Goal: Task Accomplishment & Management: Manage account settings

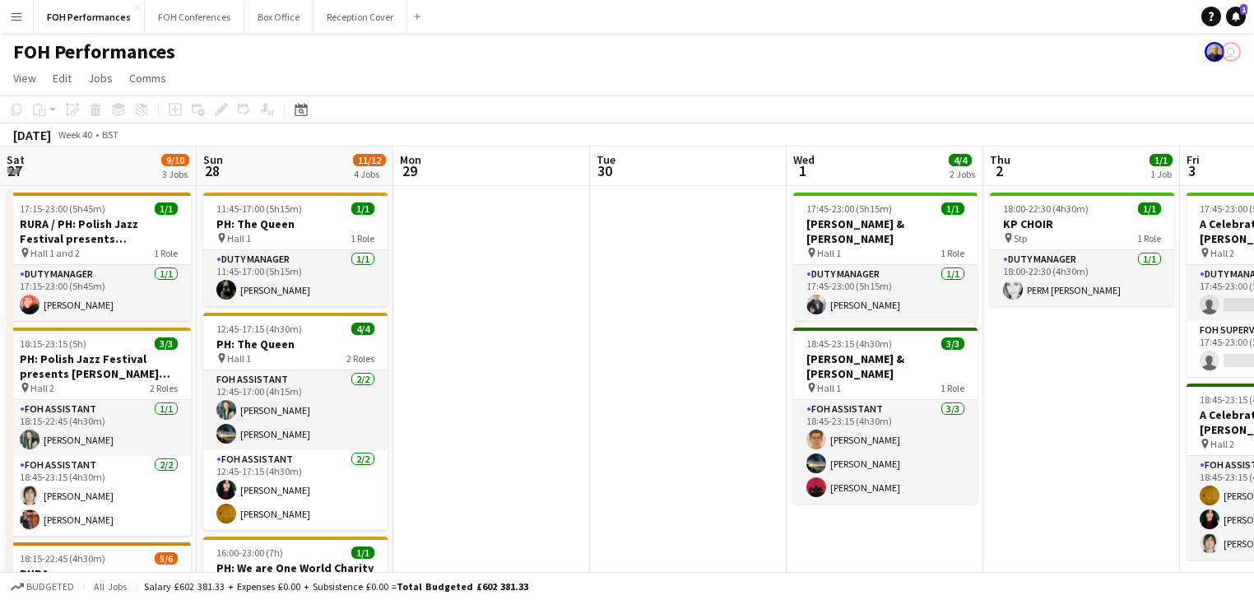
scroll to position [0, 690]
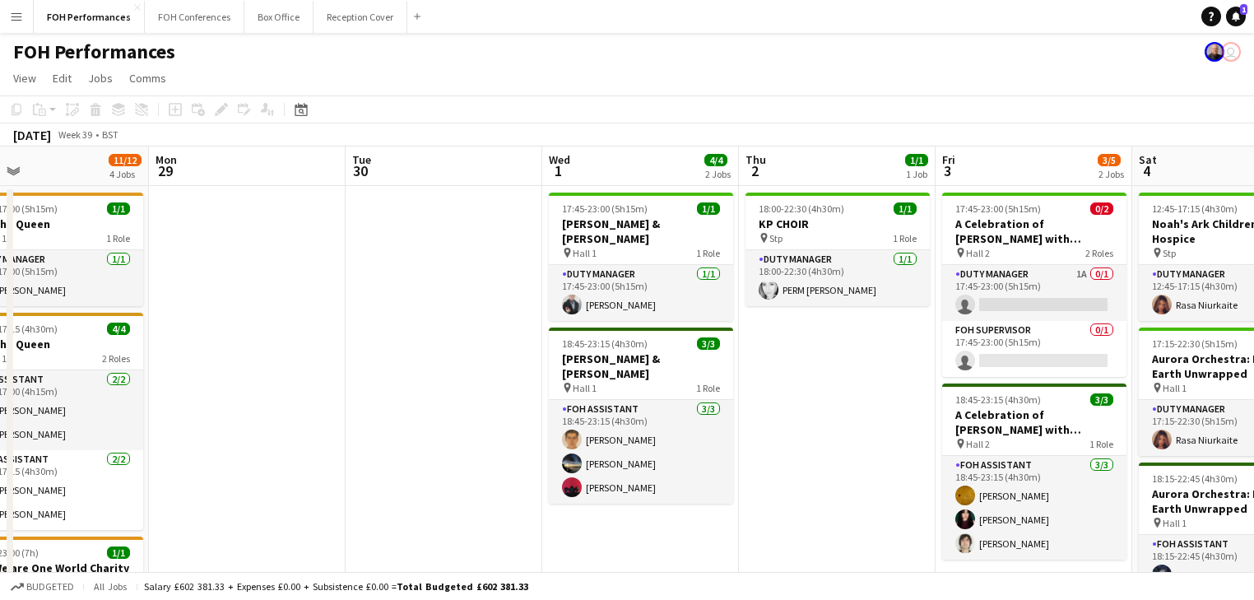
drag, startPoint x: 416, startPoint y: 432, endPoint x: 857, endPoint y: 411, distance: 441.6
click at [857, 411] on app-calendar-viewport "Fri 26 3/3 2 Jobs Sat 27 9/10 3 Jobs Sun 28 11/12 4 Jobs Mon 29 Tue 30 Wed 1 4/…" at bounding box center [627, 579] width 1254 height 867
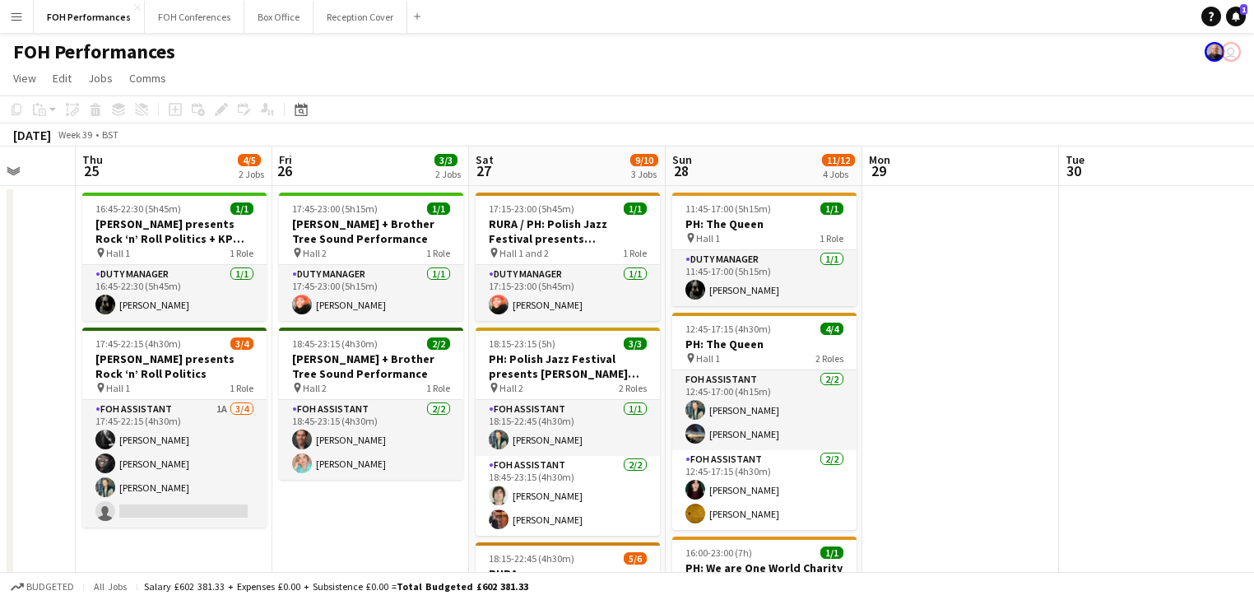
drag, startPoint x: 1054, startPoint y: 375, endPoint x: 1062, endPoint y: 367, distance: 11.6
click at [1062, 367] on app-calendar-viewport "Mon 22 1/1 1 Job Tue 23 Wed 24 Thu 25 4/5 2 Jobs Fri 26 3/3 2 Jobs Sat 27 9/10 …" at bounding box center [627, 579] width 1254 height 867
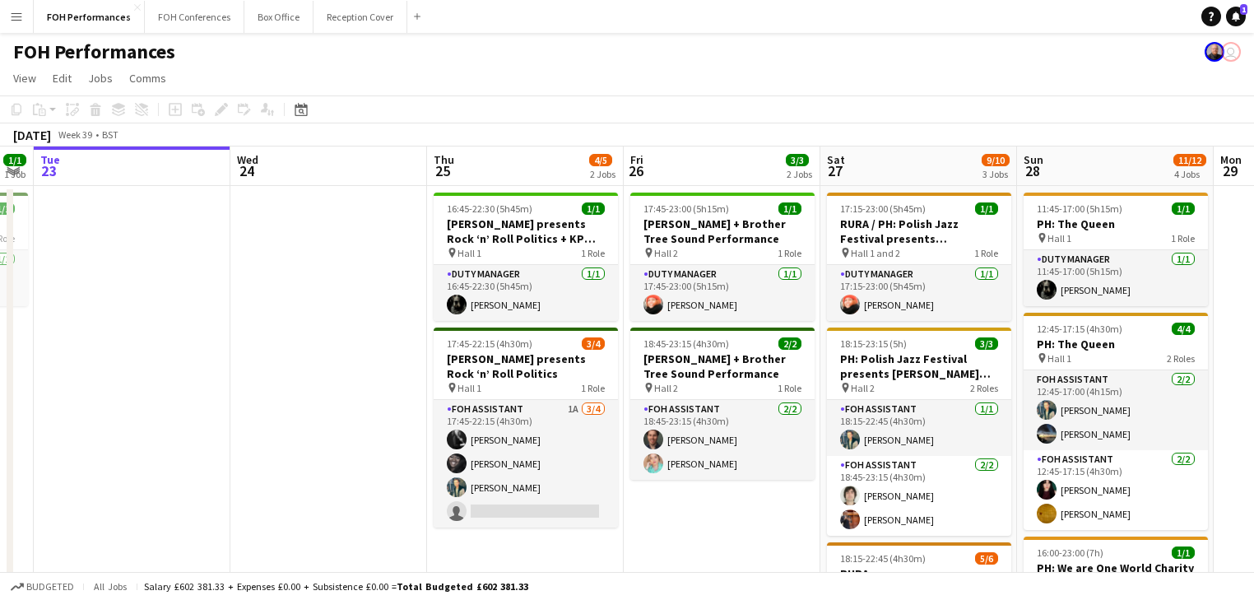
scroll to position [0, 472]
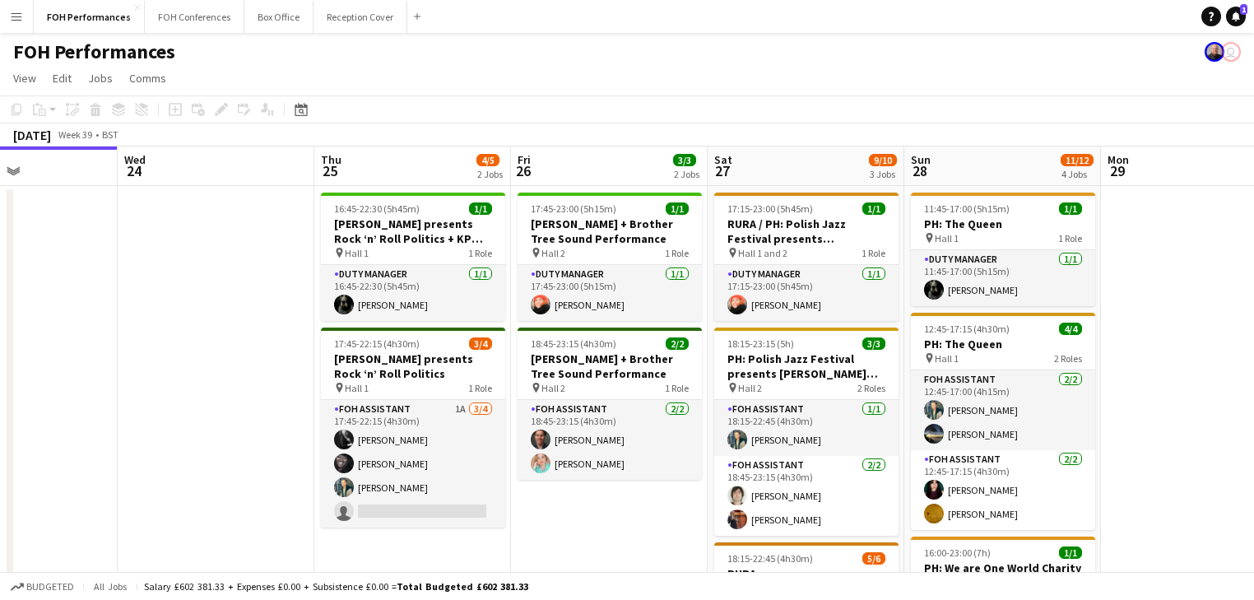
drag, startPoint x: 671, startPoint y: 339, endPoint x: 853, endPoint y: 338, distance: 181.9
click at [853, 338] on app-calendar-viewport "Sun 21 6/6 2 Jobs Mon 22 1/1 1 Job Tue 23 Wed 24 Thu 25 4/5 2 Jobs Fri 26 3/3 2…" at bounding box center [627, 579] width 1254 height 867
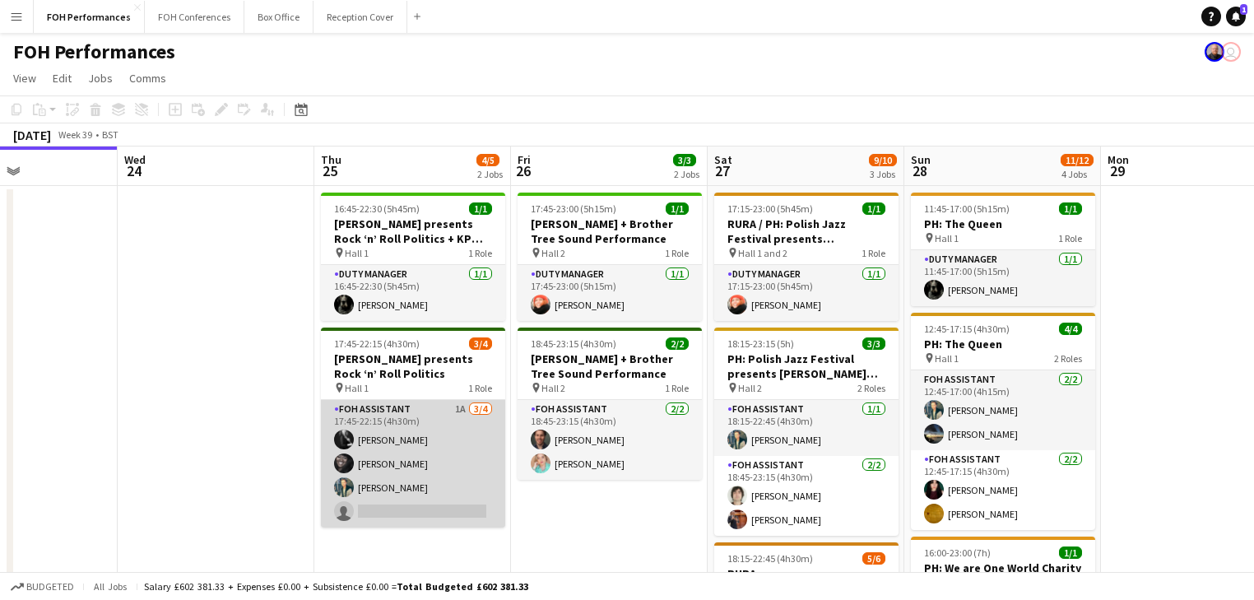
drag, startPoint x: 399, startPoint y: 441, endPoint x: 493, endPoint y: 455, distance: 94.9
click at [399, 442] on app-card-role "FOH Assistant 1A [DATE] 17:45-22:15 (4h30m) [PERSON_NAME] [PERSON_NAME] [PERSON…" at bounding box center [413, 464] width 184 height 128
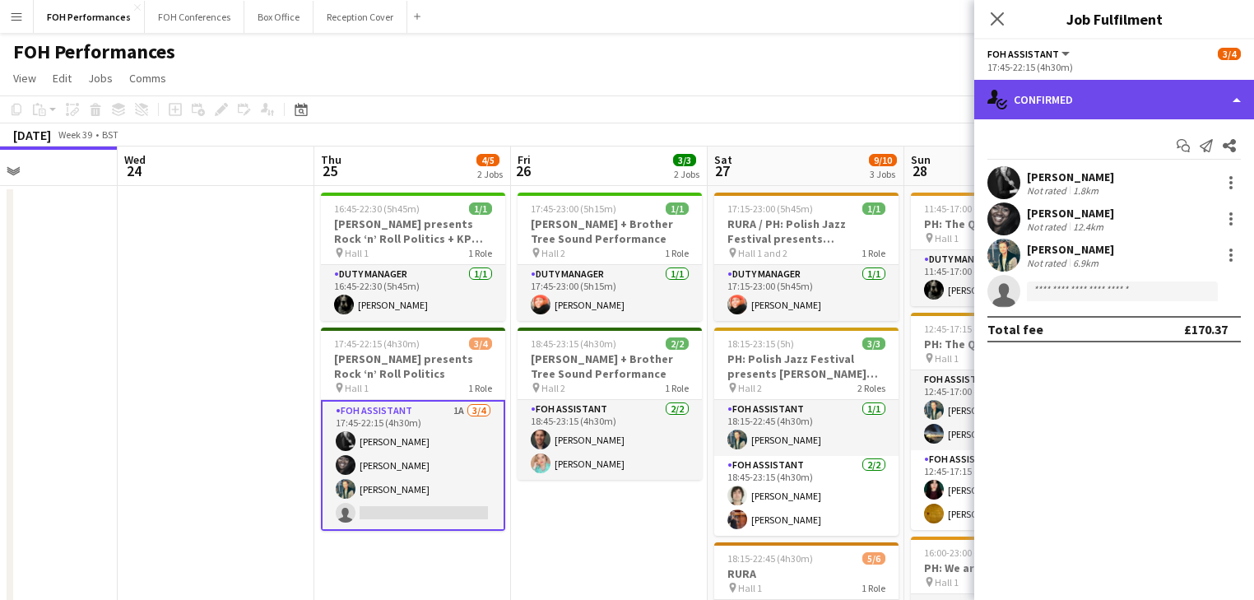
click at [1056, 101] on div "single-neutral-actions-check-2 Confirmed" at bounding box center [1114, 100] width 280 height 40
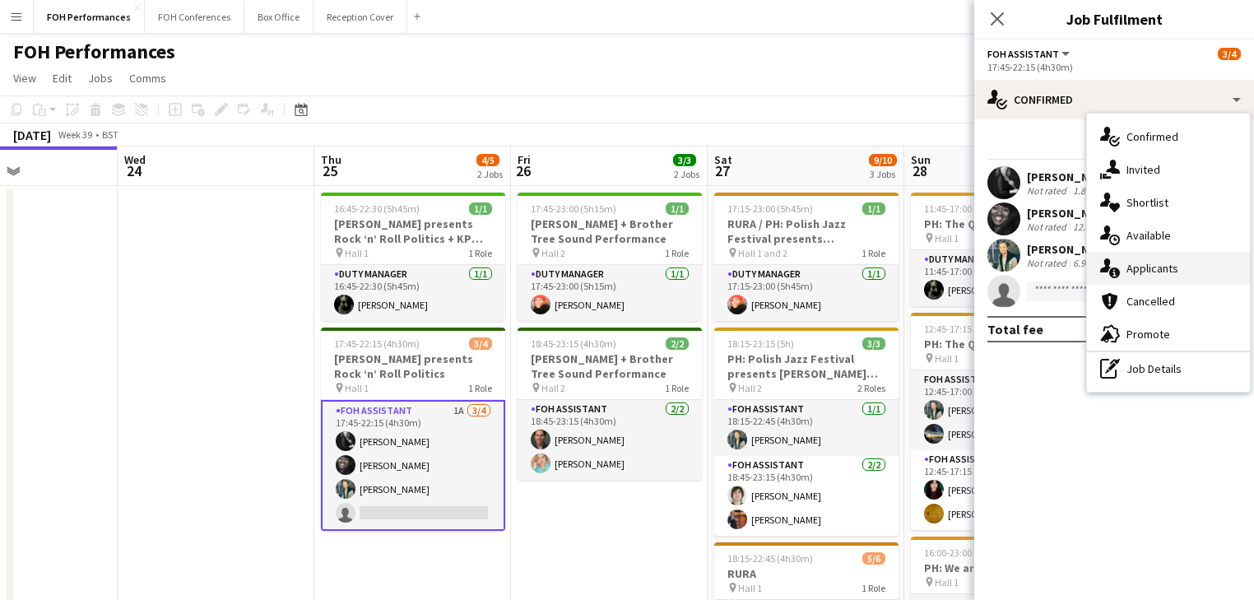
click at [1160, 263] on span "Applicants" at bounding box center [1153, 268] width 52 height 15
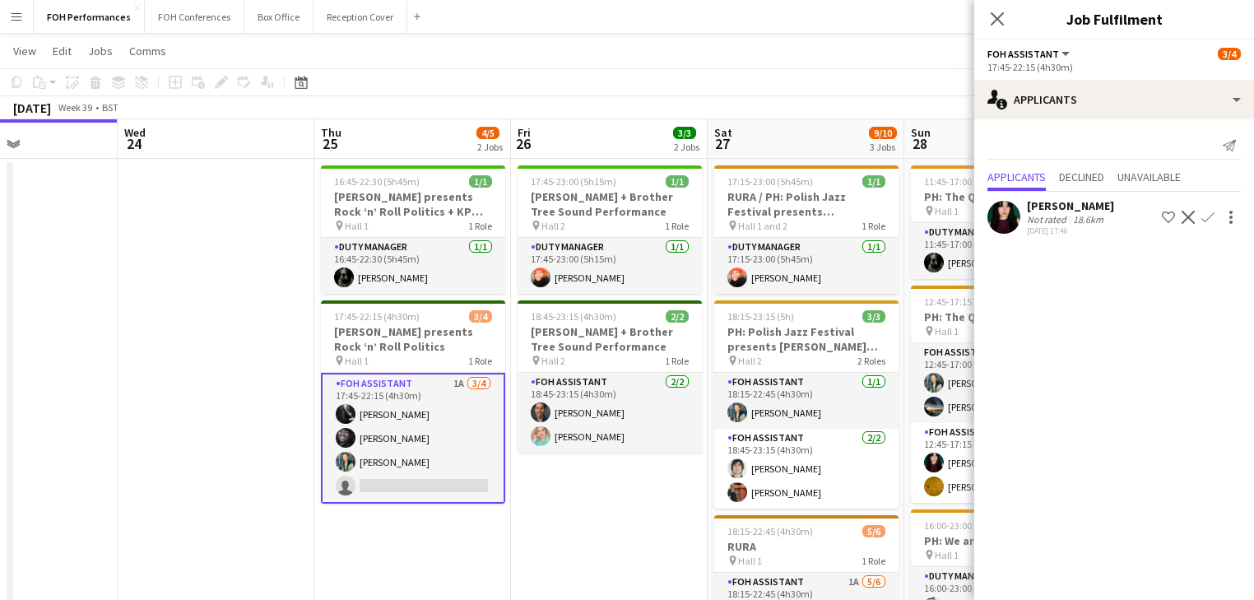
scroll to position [0, 0]
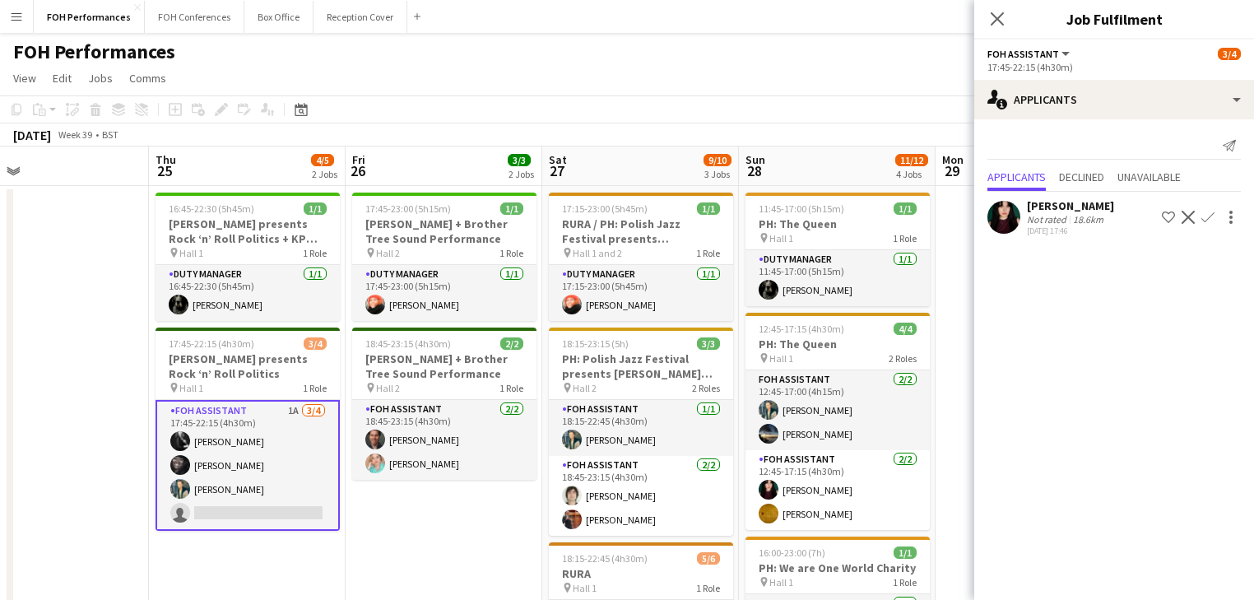
drag, startPoint x: 248, startPoint y: 309, endPoint x: 444, endPoint y: 305, distance: 195.9
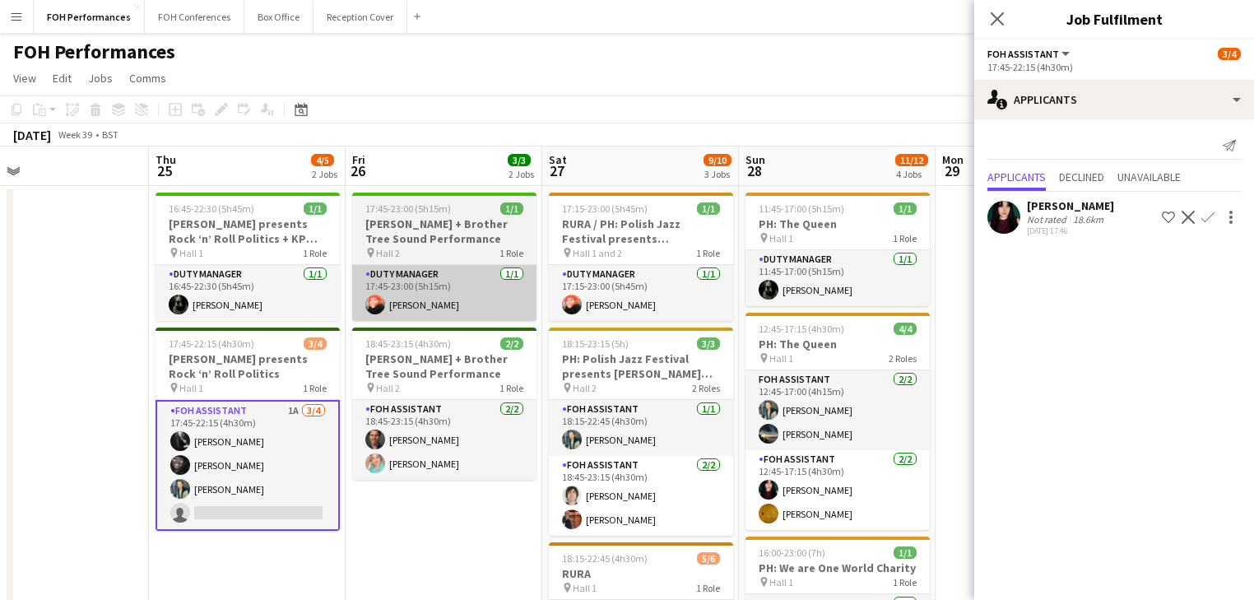
click at [81, 222] on app-calendar-viewport "Sun 21 6/6 2 Jobs Mon 22 1/1 1 Job Tue 23 Wed 24 Thu 25 4/5 2 Jobs Fri 26 3/3 2…" at bounding box center [627, 579] width 1254 height 867
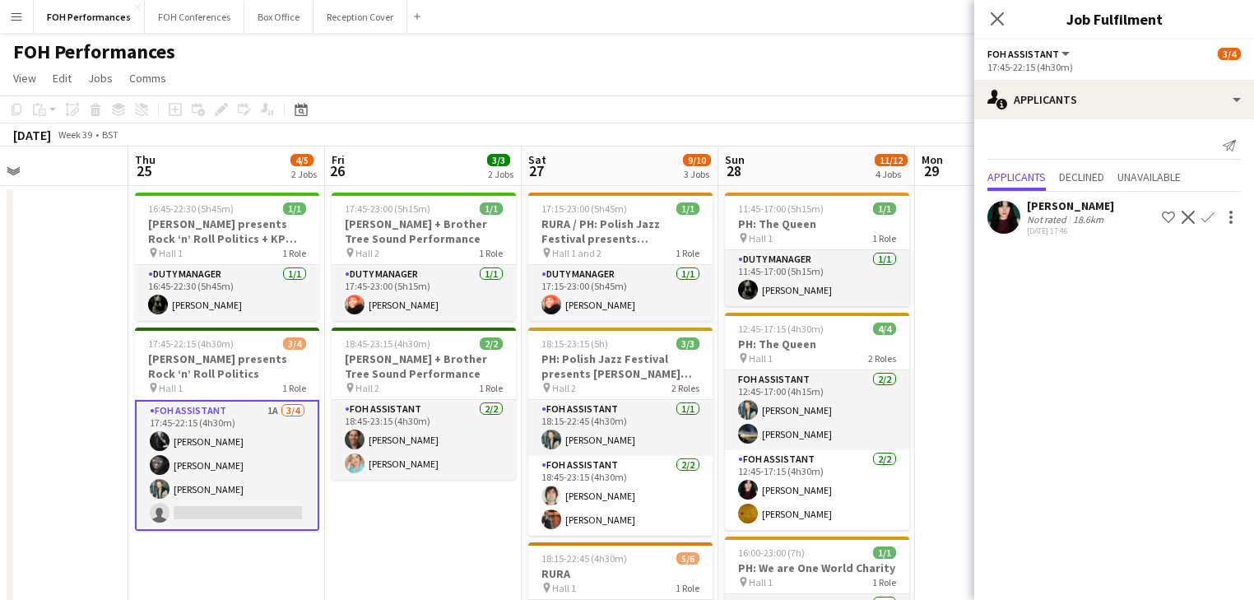
scroll to position [0, 467]
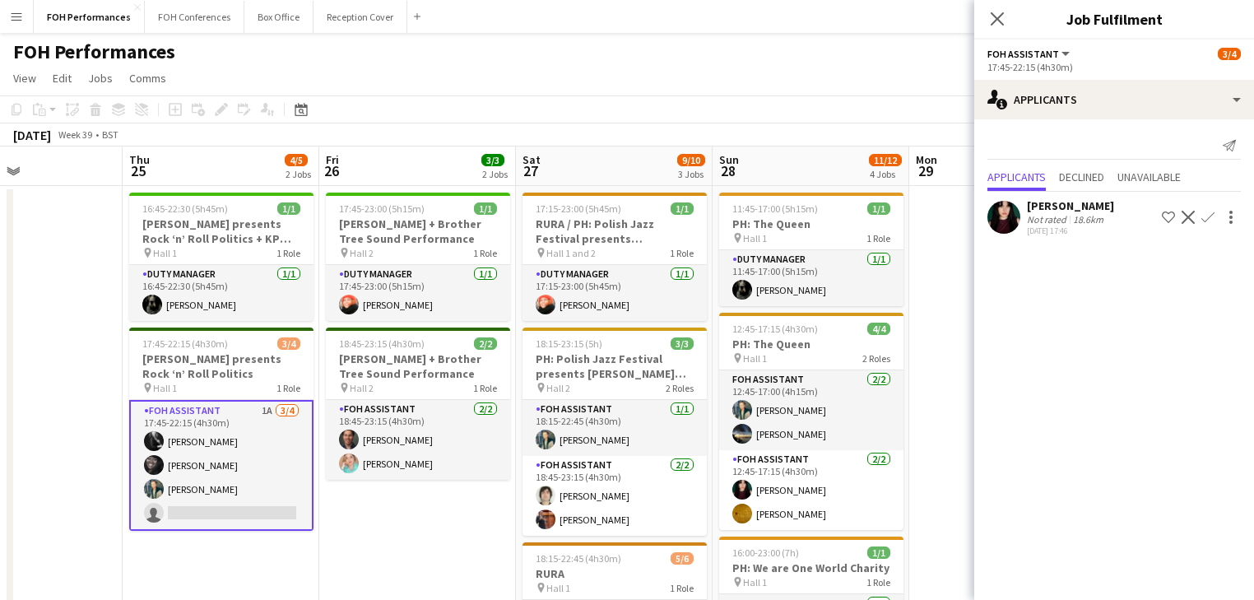
drag, startPoint x: 388, startPoint y: 309, endPoint x: 512, endPoint y: 318, distance: 123.8
click at [512, 318] on app-calendar-viewport "Mon 22 1/1 1 Job Tue 23 Wed 24 Thu 25 4/5 2 Jobs Fri 26 3/3 2 Jobs Sat 27 9/10 …" at bounding box center [627, 579] width 1254 height 867
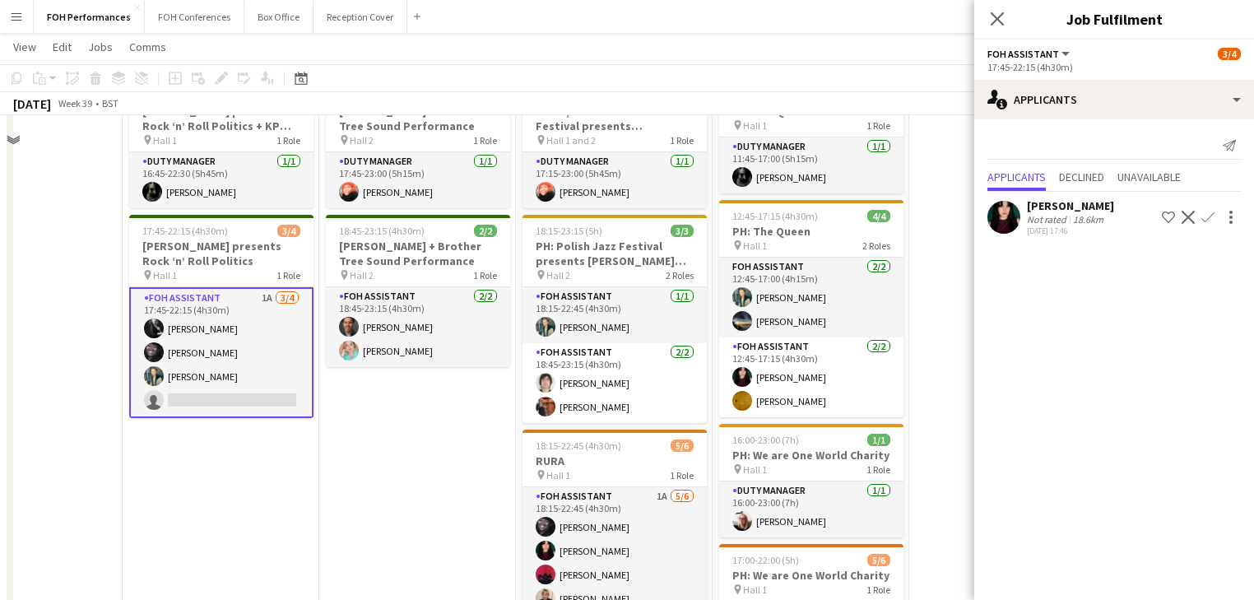
scroll to position [0, 0]
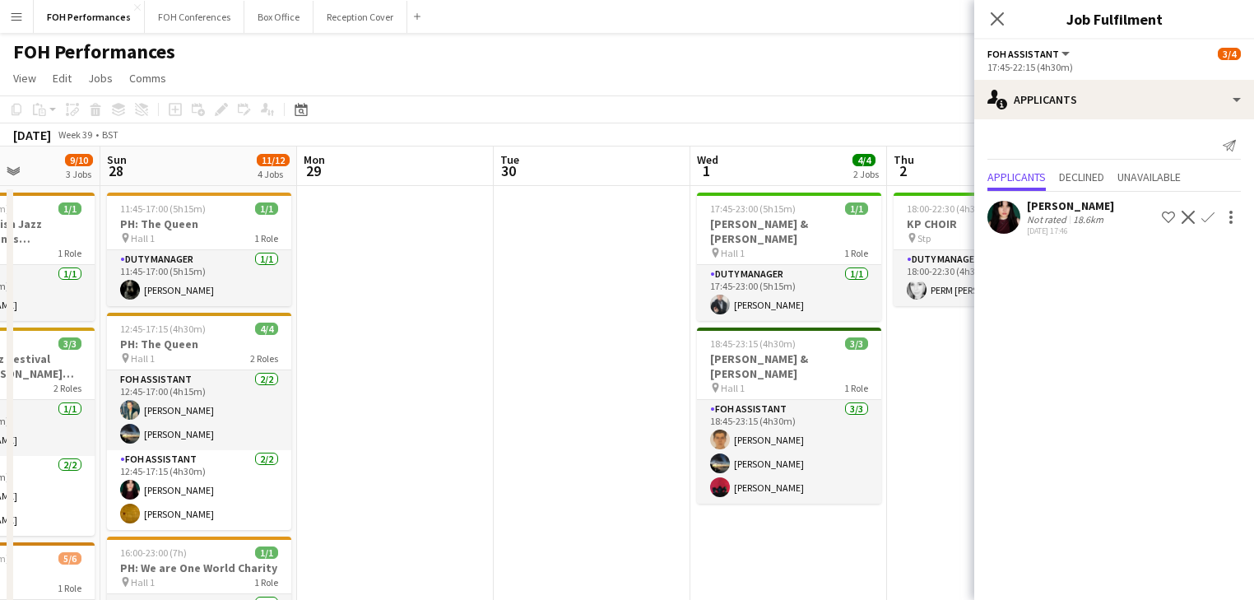
drag, startPoint x: 649, startPoint y: 401, endPoint x: 26, endPoint y: 300, distance: 631.2
click at [0, 302] on html "Menu Boards Boards Boards All jobs Status Workforce Workforce My Workforce Recr…" at bounding box center [627, 521] width 1254 height 1042
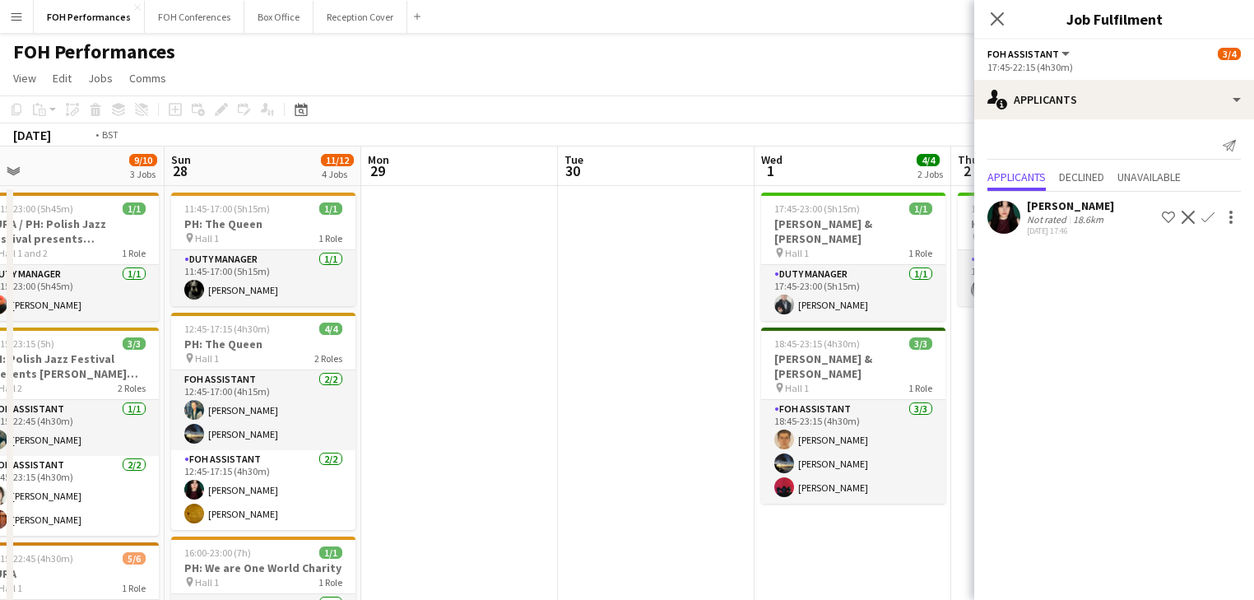
drag, startPoint x: 387, startPoint y: 309, endPoint x: -92, endPoint y: 263, distance: 481.2
click at [0, 263] on html "Menu Boards Boards Boards All jobs Status Workforce Workforce My Workforce Recr…" at bounding box center [627, 521] width 1254 height 1042
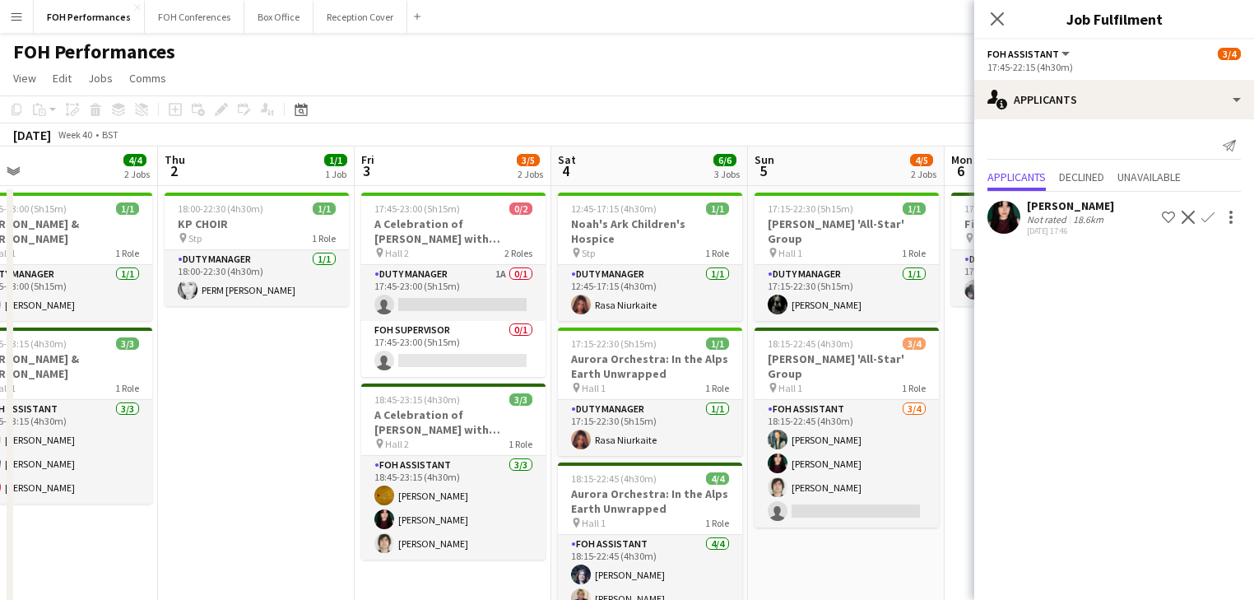
scroll to position [0, 636]
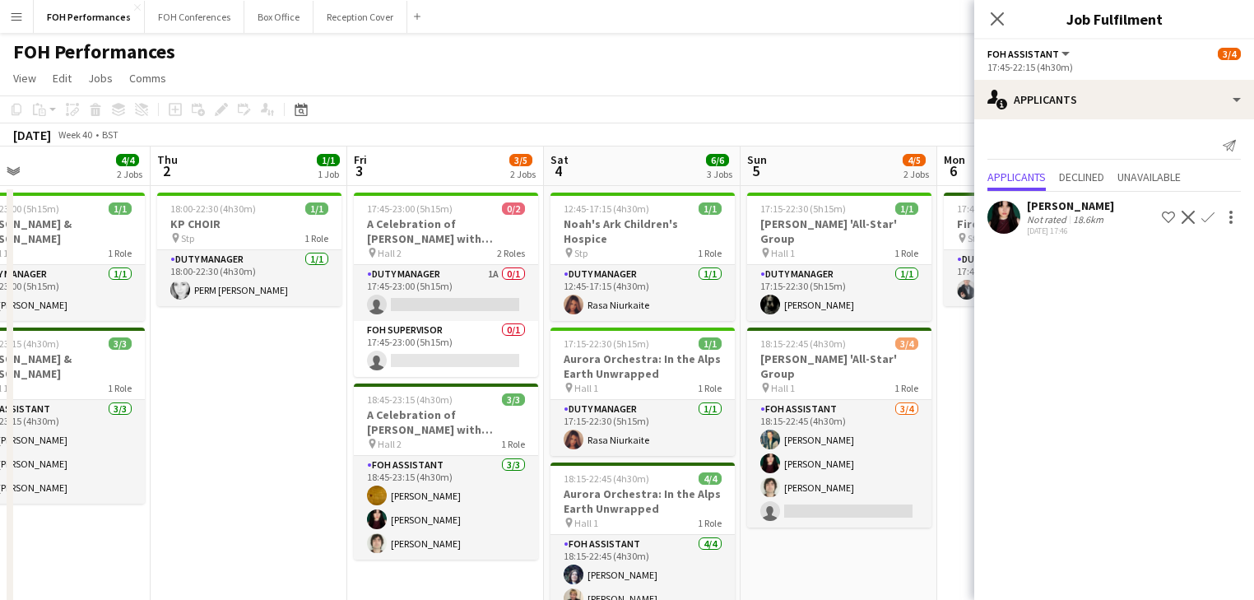
drag, startPoint x: 460, startPoint y: 377, endPoint x: 53, endPoint y: 314, distance: 411.3
click at [53, 314] on app-calendar-viewport "Sun 28 11/12 4 Jobs Mon 29 Tue 30 Wed 1 4/4 2 Jobs Thu 2 1/1 1 Job Fri 3 3/5 2 …" at bounding box center [627, 579] width 1254 height 867
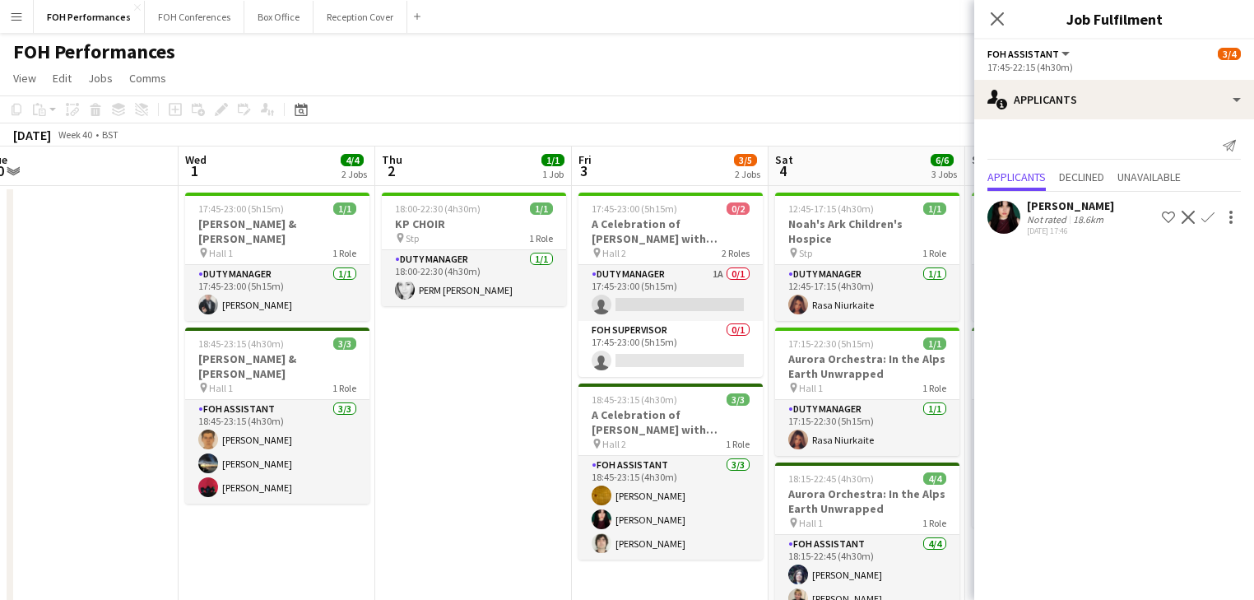
scroll to position [0, 428]
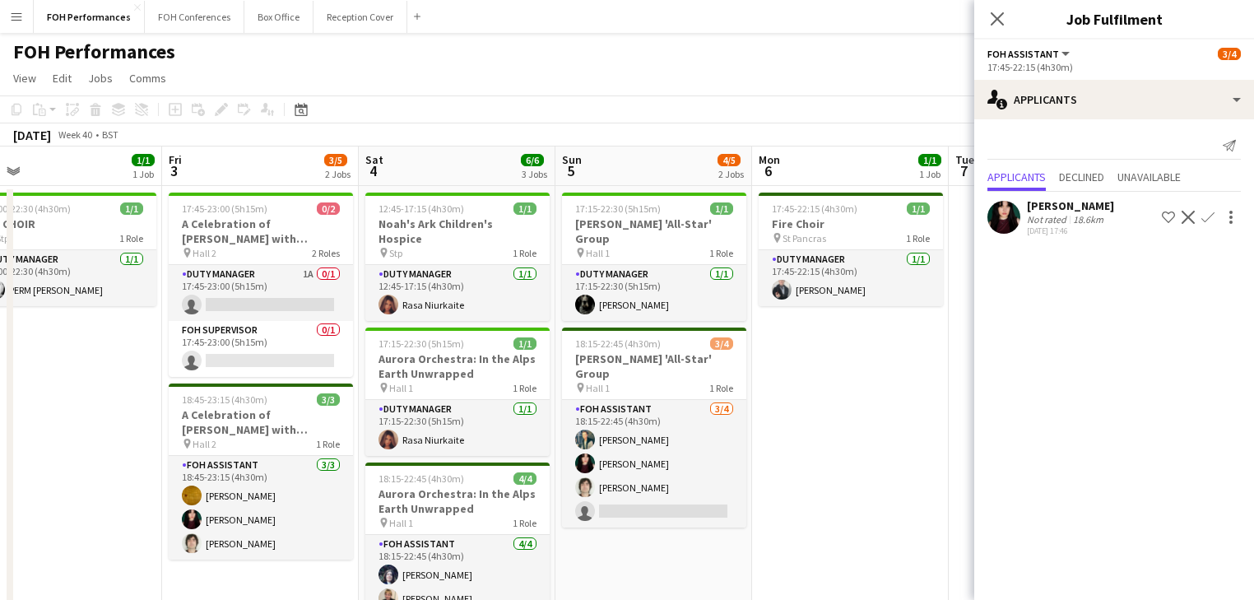
drag, startPoint x: 316, startPoint y: 420, endPoint x: 131, endPoint y: 396, distance: 186.7
click at [131, 396] on app-calendar-viewport "Tue 30 Wed 1 4/4 2 Jobs Thu 2 1/1 1 Job Fri 3 3/5 2 Jobs Sat 4 6/6 3 Jobs Sun 5…" at bounding box center [627, 579] width 1254 height 867
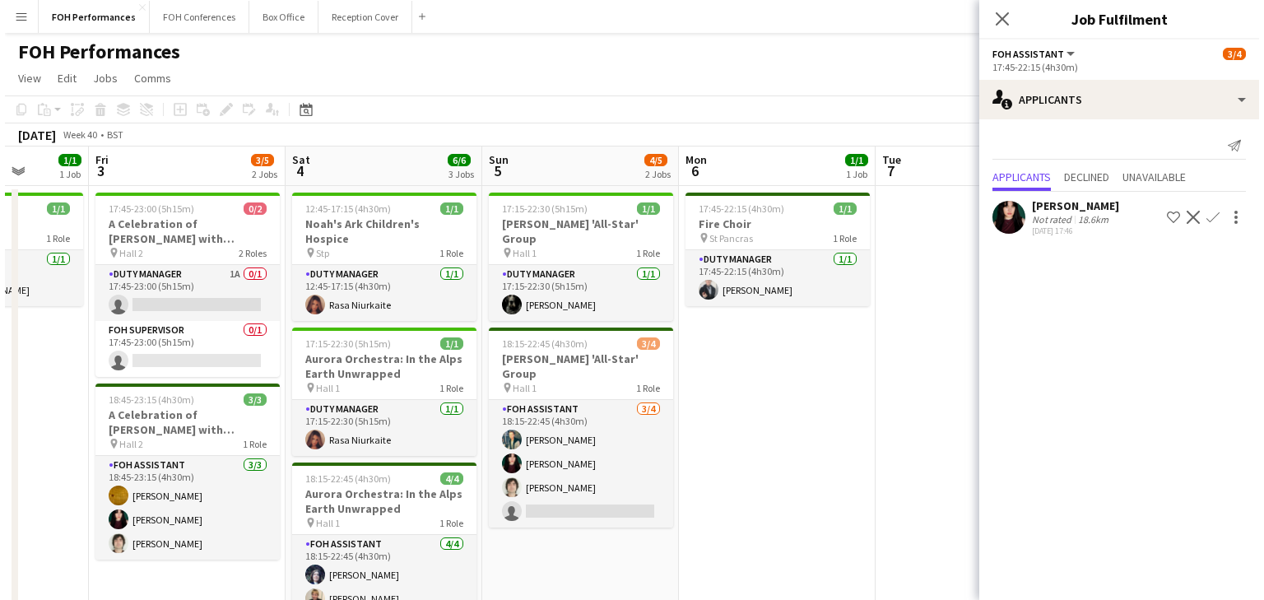
scroll to position [0, 520]
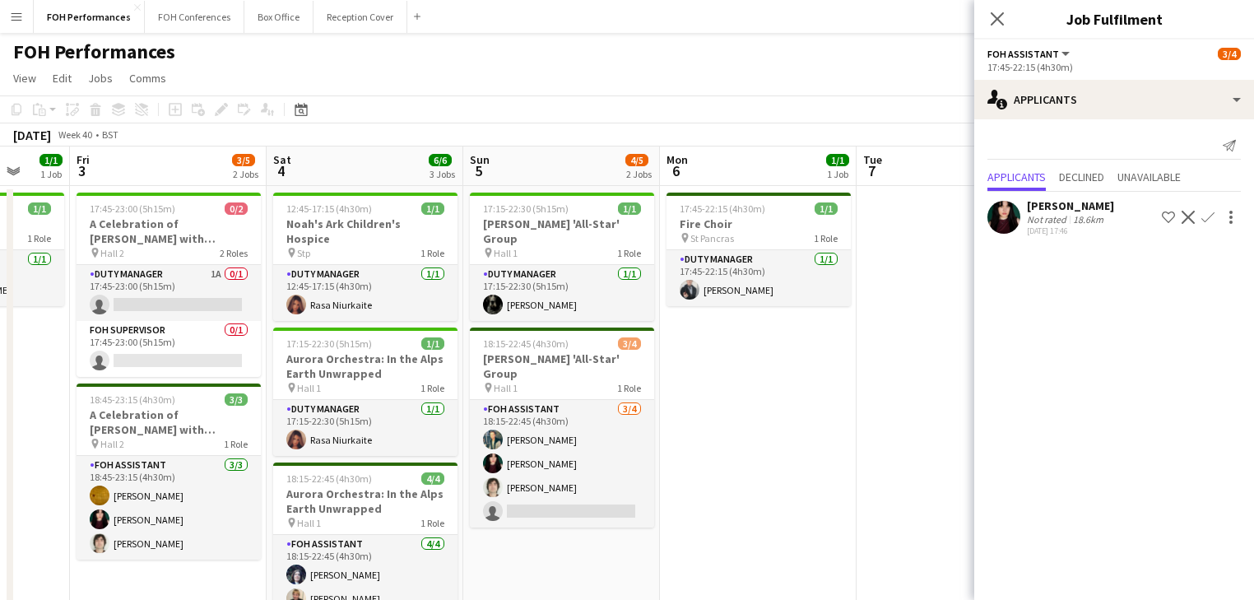
drag, startPoint x: 616, startPoint y: 529, endPoint x: 525, endPoint y: 525, distance: 91.4
click at [525, 525] on app-calendar-viewport "Tue 30 Wed 1 4/4 2 Jobs Thu 2 1/1 1 Job Fri 3 3/5 2 Jobs Sat 4 6/6 3 Jobs Sun 5…" at bounding box center [627, 579] width 1254 height 867
click at [194, 17] on button "FOH Conferences Close" at bounding box center [195, 17] width 100 height 32
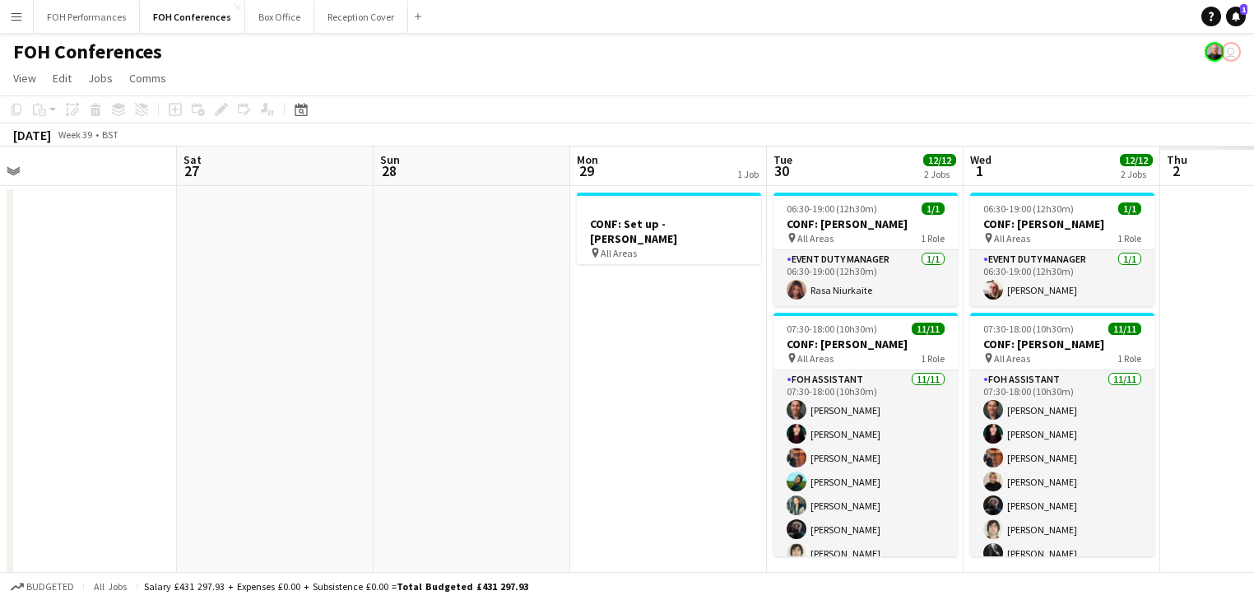
scroll to position [0, 415]
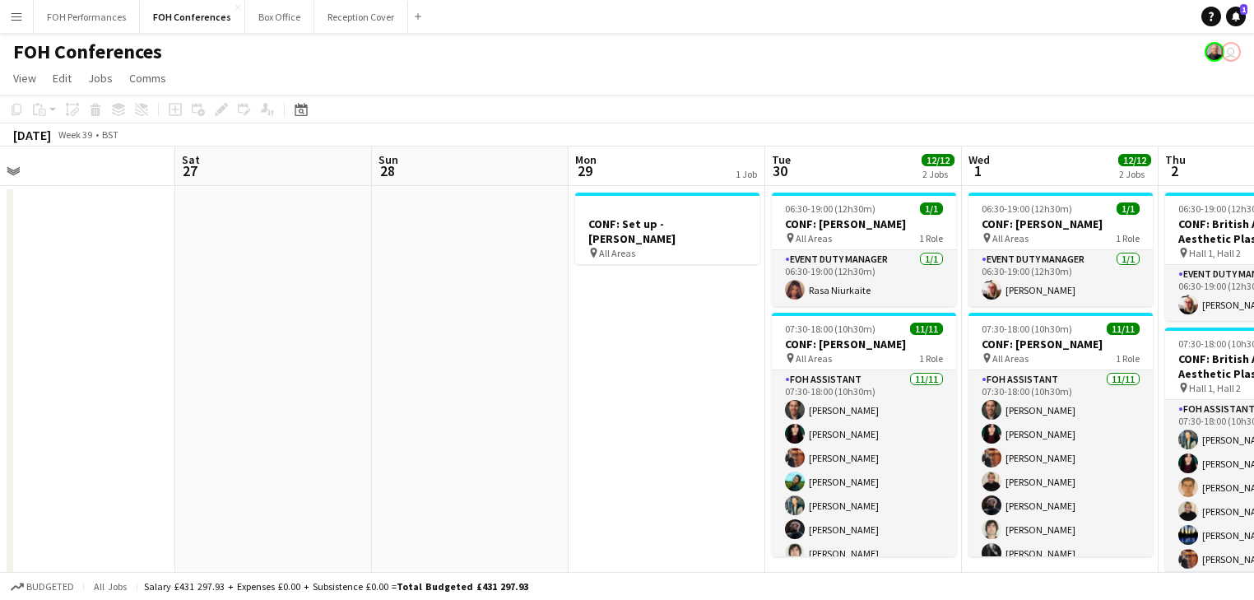
drag, startPoint x: 857, startPoint y: 365, endPoint x: 49, endPoint y: 276, distance: 813.1
click at [49, 276] on app-calendar-viewport "Wed 24 12/12 4 Jobs Thu 25 8/8 2 Jobs Fri 26 Sat 27 Sun 28 Mon 29 1 Job Tue 30 …" at bounding box center [627, 597] width 1254 height 903
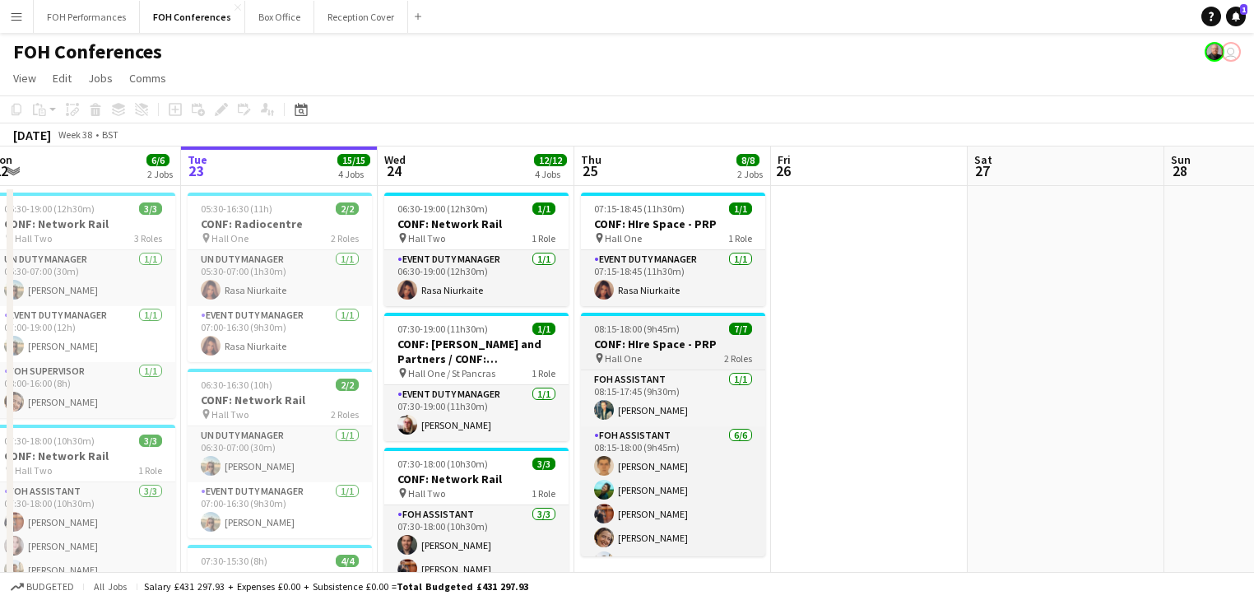
drag, startPoint x: 232, startPoint y: 347, endPoint x: 763, endPoint y: 342, distance: 530.8
click at [1007, 342] on app-calendar-viewport "Sat 20 Sun 21 Mon 22 6/6 2 Jobs Tue 23 15/15 4 Jobs Wed 24 12/12 4 Jobs Thu 25 …" at bounding box center [627, 597] width 1254 height 903
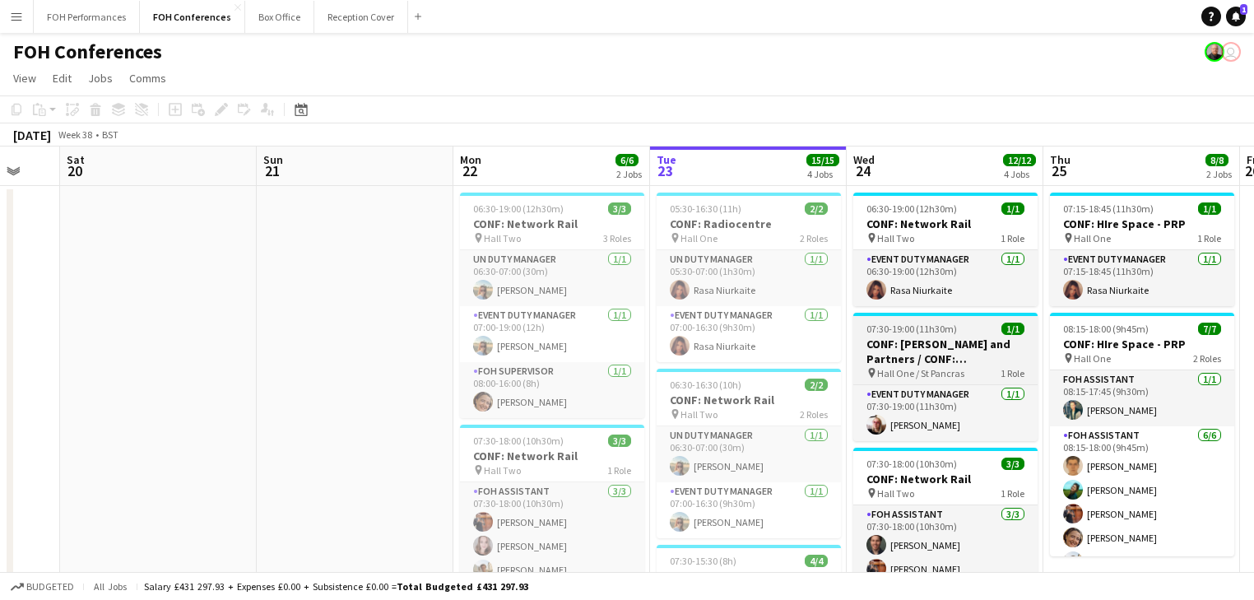
drag, startPoint x: 787, startPoint y: 356, endPoint x: 694, endPoint y: 360, distance: 93.1
click at [1007, 356] on app-calendar-viewport "Thu 18 Fri 19 Sat 20 Sun 21 Mon 22 6/6 2 Jobs Tue 23 15/15 4 Jobs Wed 24 12/12 …" at bounding box center [627, 597] width 1254 height 903
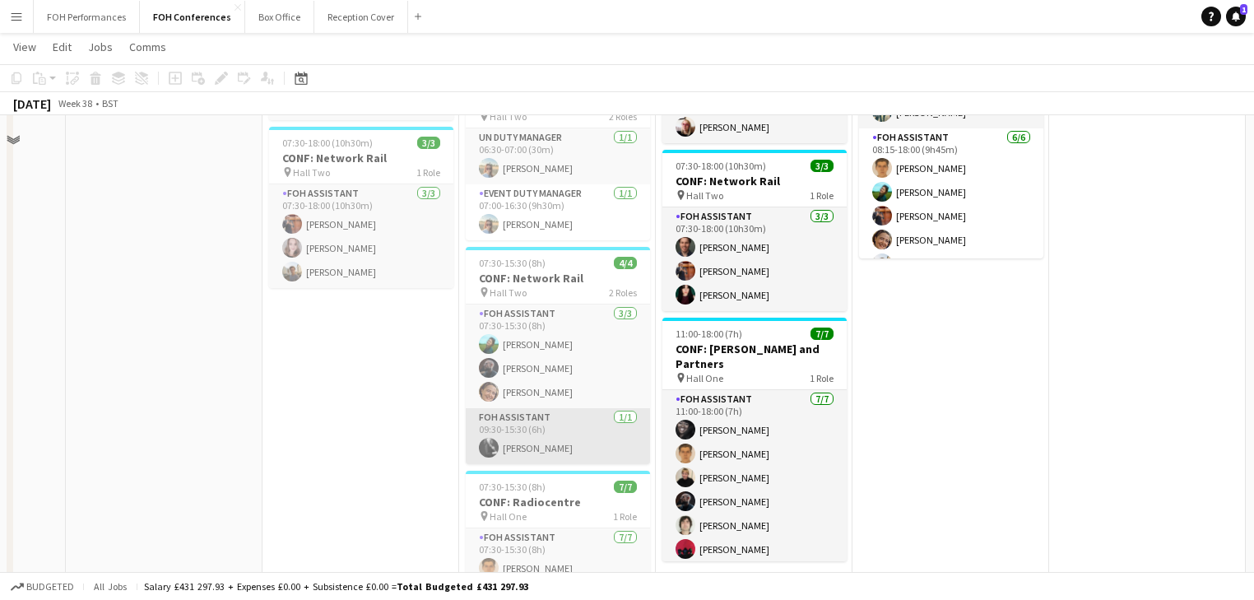
scroll to position [351, 0]
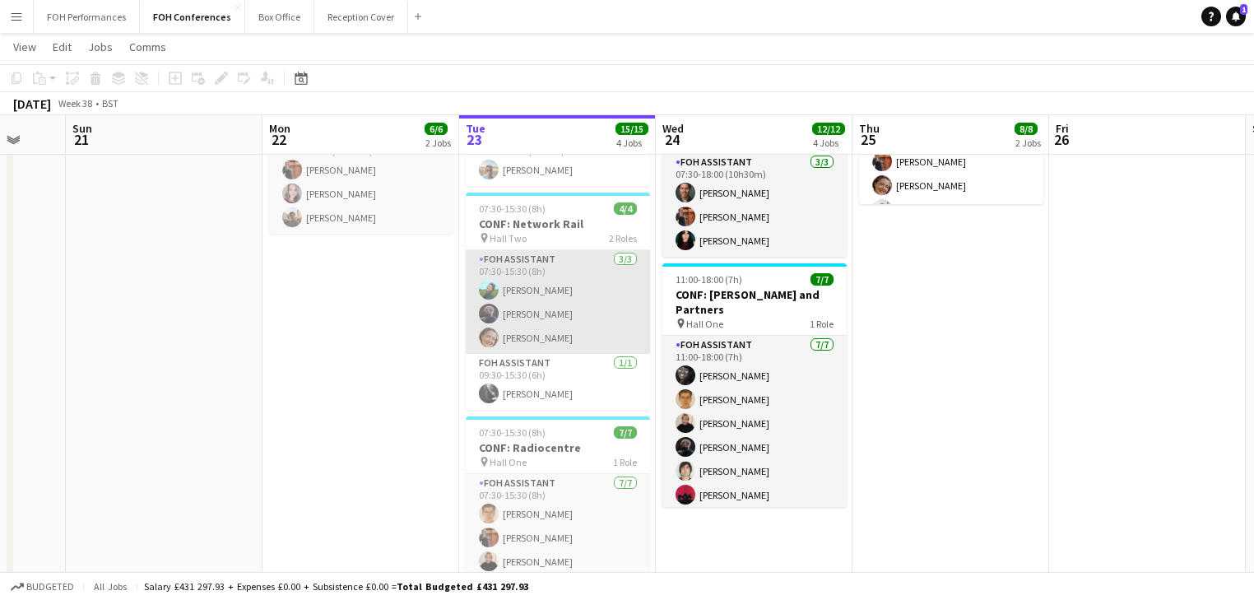
click at [546, 318] on app-card-role "FOH Assistant 3/3 07:30-15:30 (8h) Katrina Spreyer Nathan Cable Raquel Taveira-…" at bounding box center [558, 302] width 184 height 104
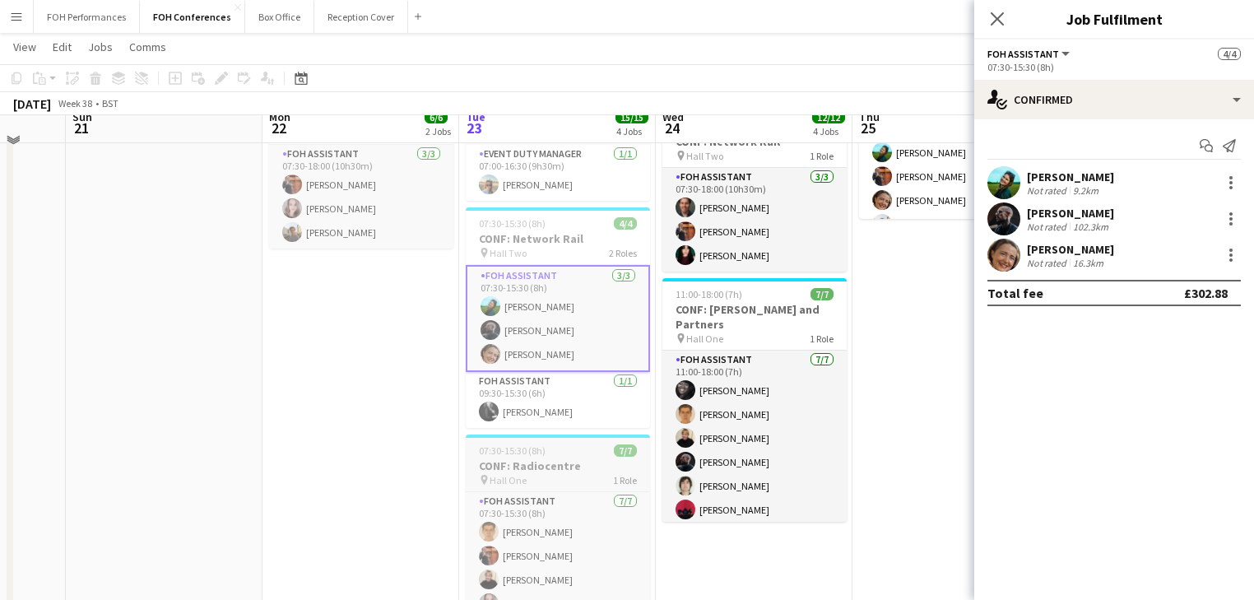
scroll to position [300, 0]
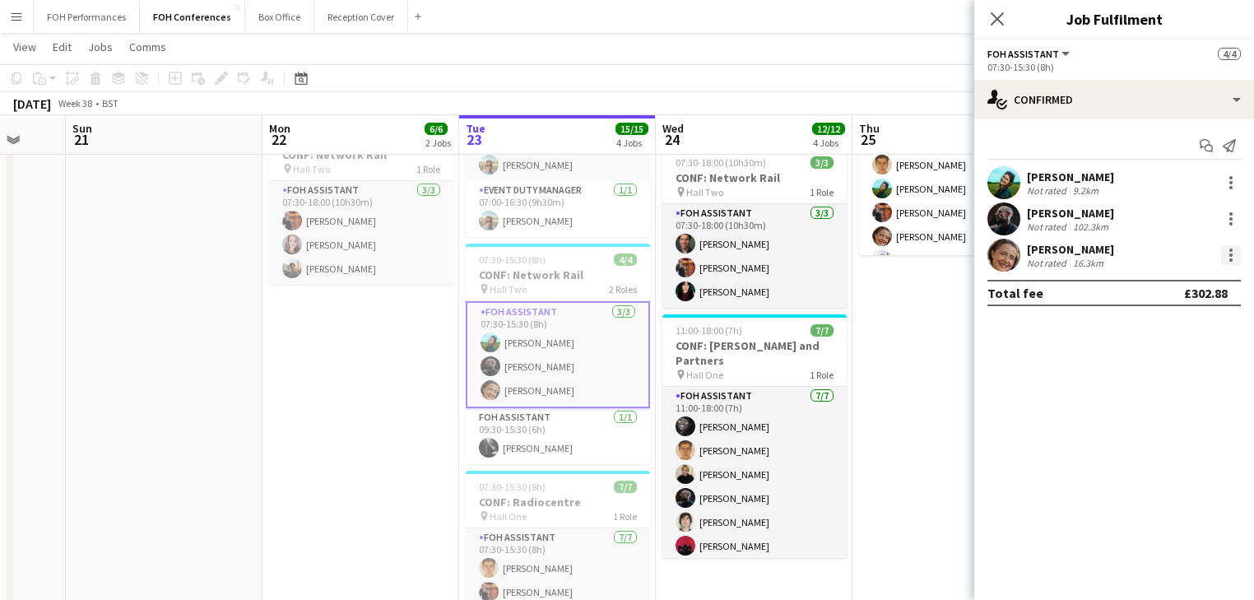
click at [1234, 256] on div at bounding box center [1231, 255] width 20 height 20
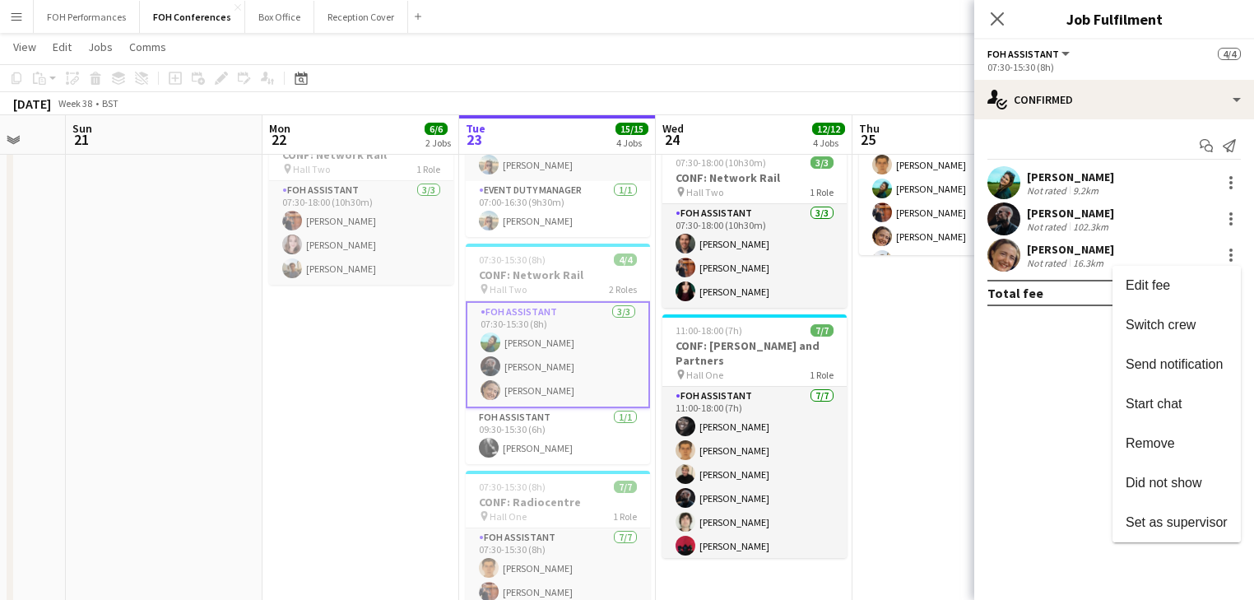
click at [1228, 251] on div at bounding box center [627, 300] width 1254 height 600
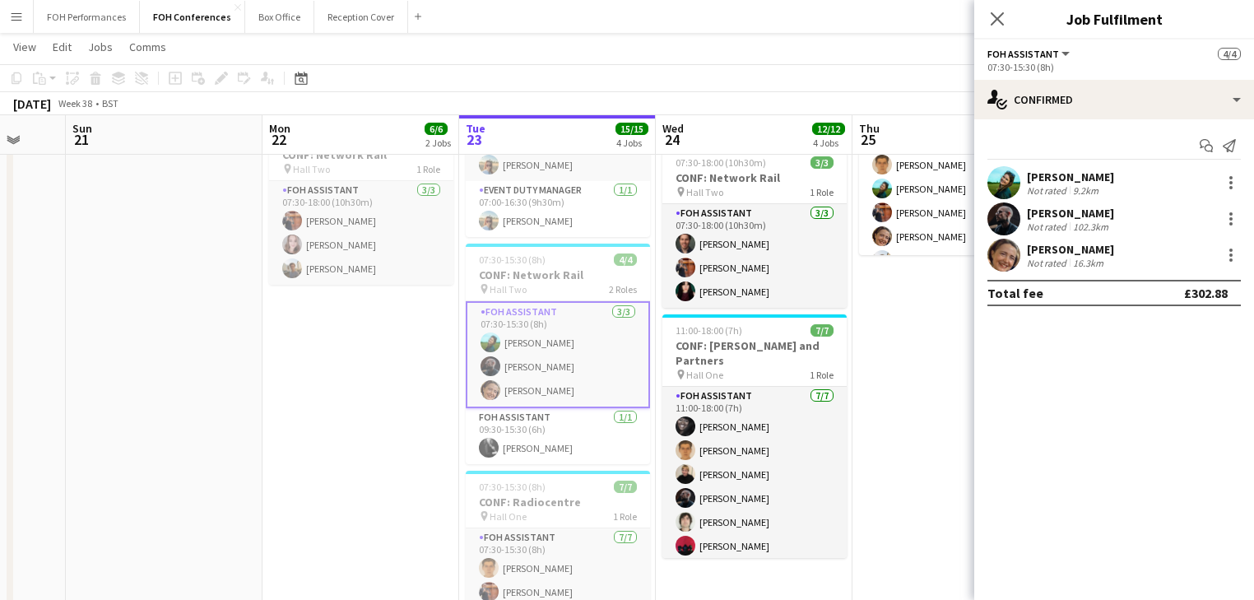
click at [1228, 251] on div at bounding box center [1231, 255] width 20 height 20
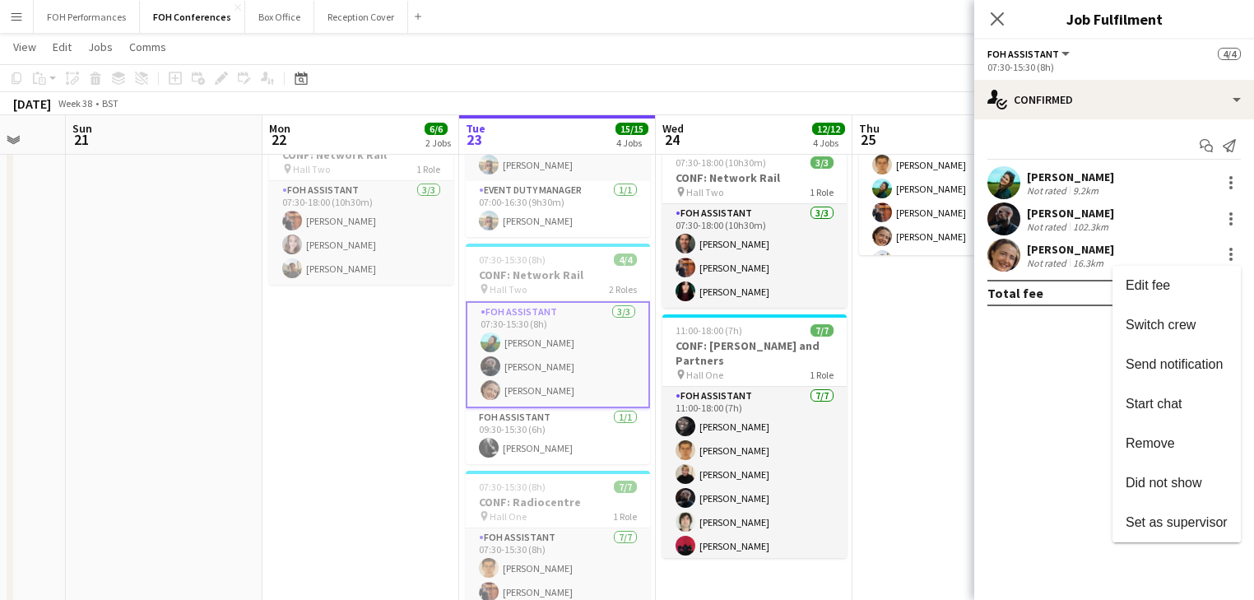
drag, startPoint x: 1178, startPoint y: 439, endPoint x: 1110, endPoint y: 441, distance: 67.5
click at [1176, 441] on span "Remove" at bounding box center [1177, 443] width 102 height 15
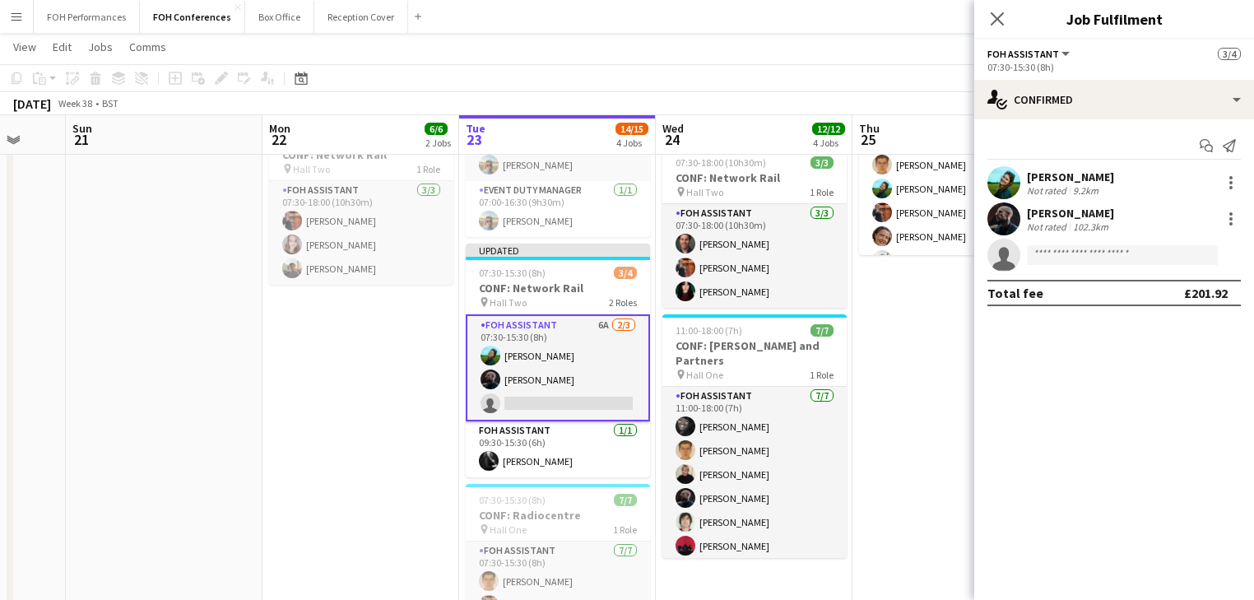
click at [381, 418] on app-date-cell "06:30-19:00 (12h30m) 3/3 CONF: Network Rail pin Hall Two 3 Roles UN Duty Manage…" at bounding box center [361, 316] width 197 height 863
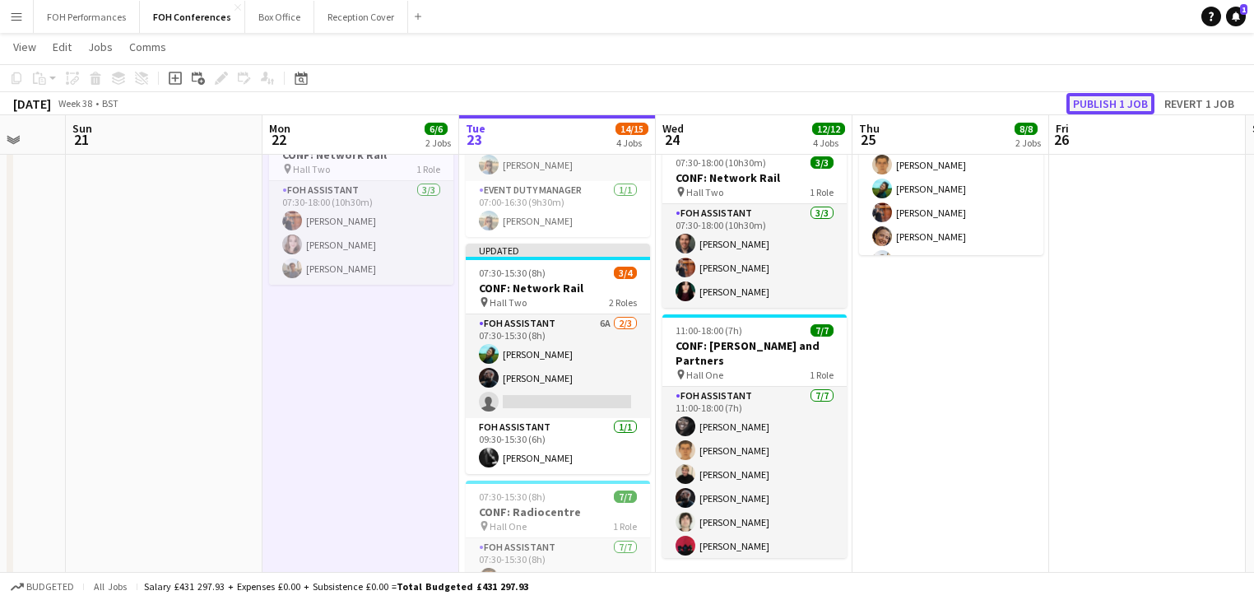
click at [1120, 101] on button "Publish 1 job" at bounding box center [1111, 103] width 88 height 21
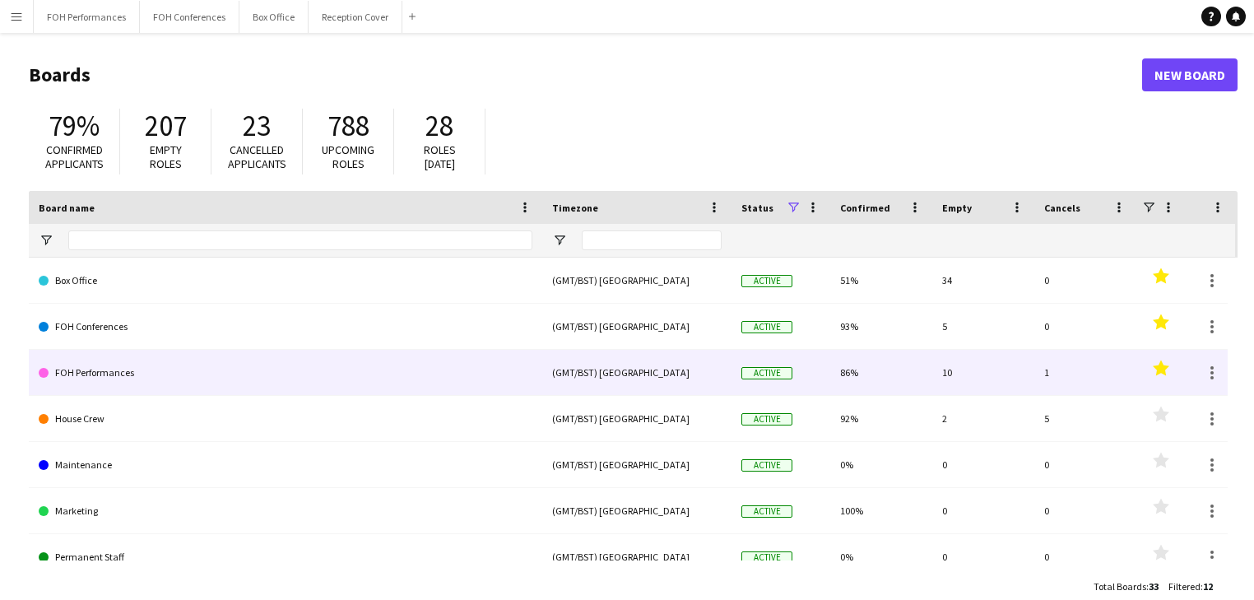
click at [110, 359] on link "FOH Performances" at bounding box center [286, 373] width 494 height 46
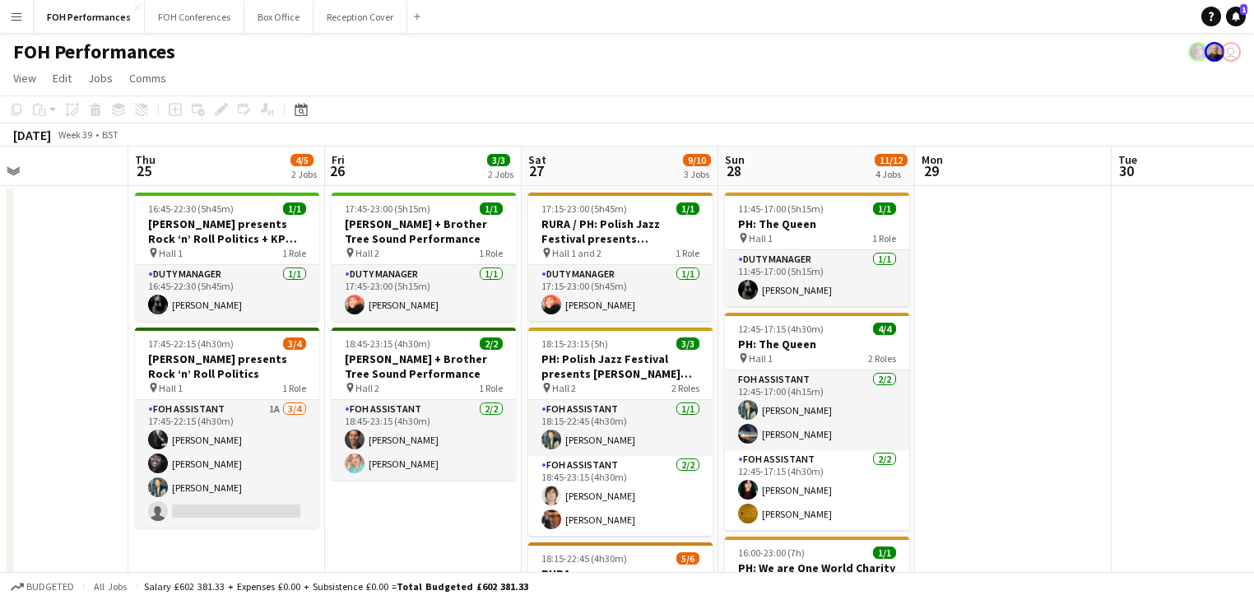
scroll to position [0, 468]
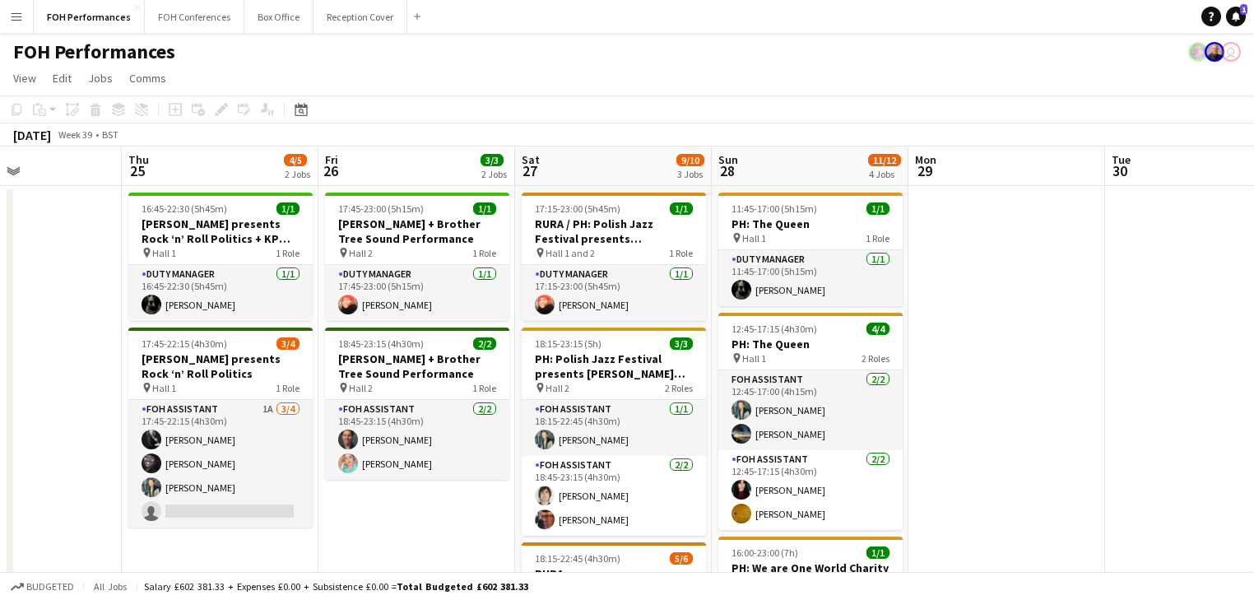
drag, startPoint x: 830, startPoint y: 528, endPoint x: 362, endPoint y: 432, distance: 478.1
click at [362, 432] on app-calendar-viewport "Mon 22 1/1 1 Job Tue 23 Wed 24 Thu 25 4/5 2 Jobs Fri 26 3/3 2 Jobs Sat 27 9/10 …" at bounding box center [627, 579] width 1254 height 867
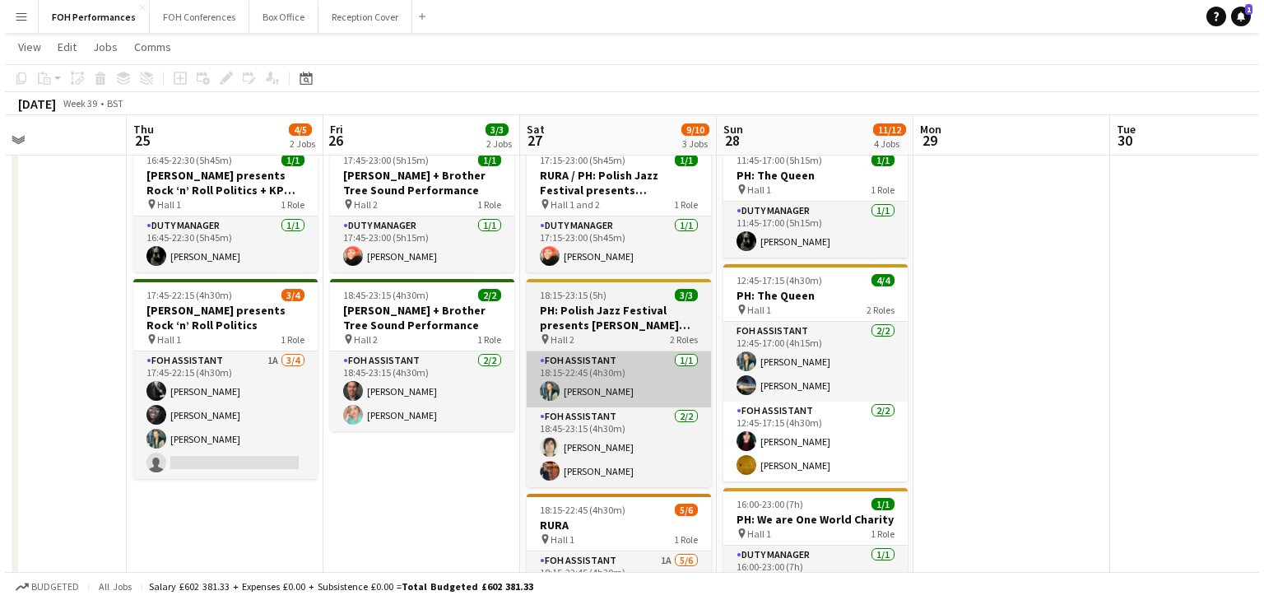
scroll to position [0, 0]
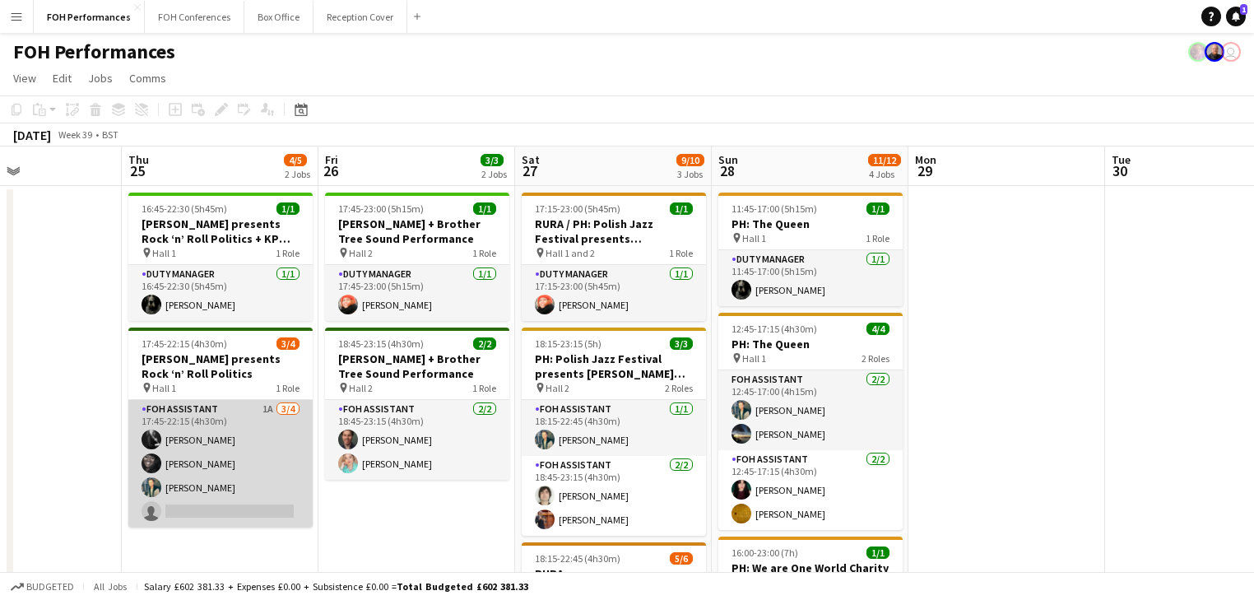
click at [234, 469] on app-card-role "FOH Assistant 1A [DATE] 17:45-22:15 (4h30m) [PERSON_NAME] [PERSON_NAME] [PERSON…" at bounding box center [220, 464] width 184 height 128
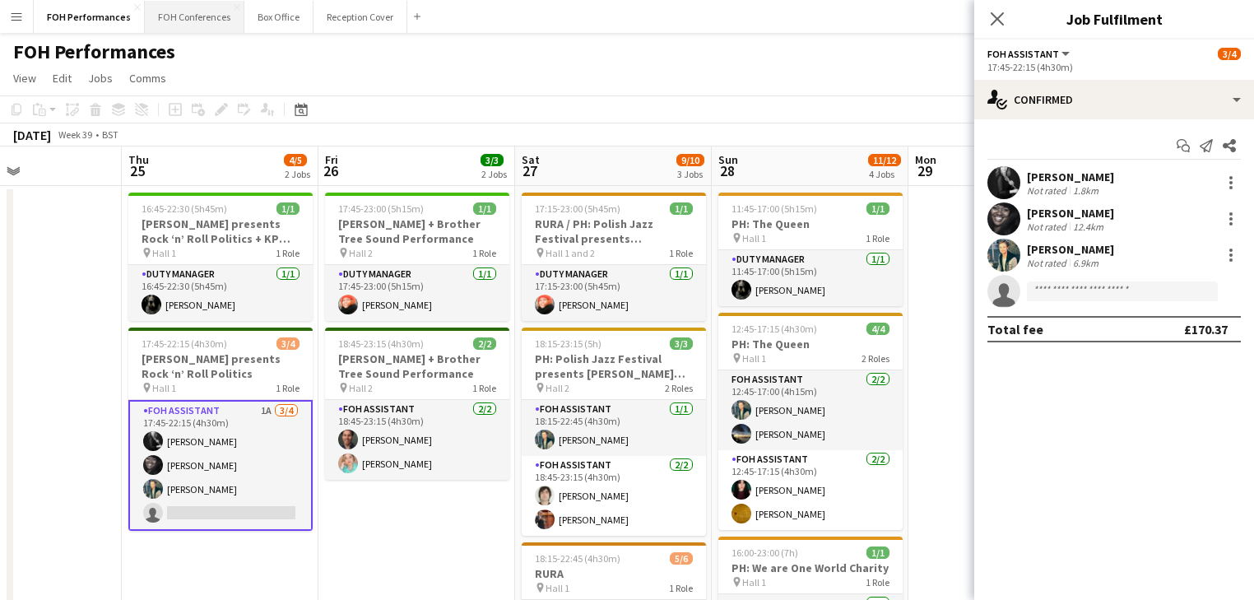
click at [181, 16] on button "FOH Conferences Close" at bounding box center [195, 17] width 100 height 32
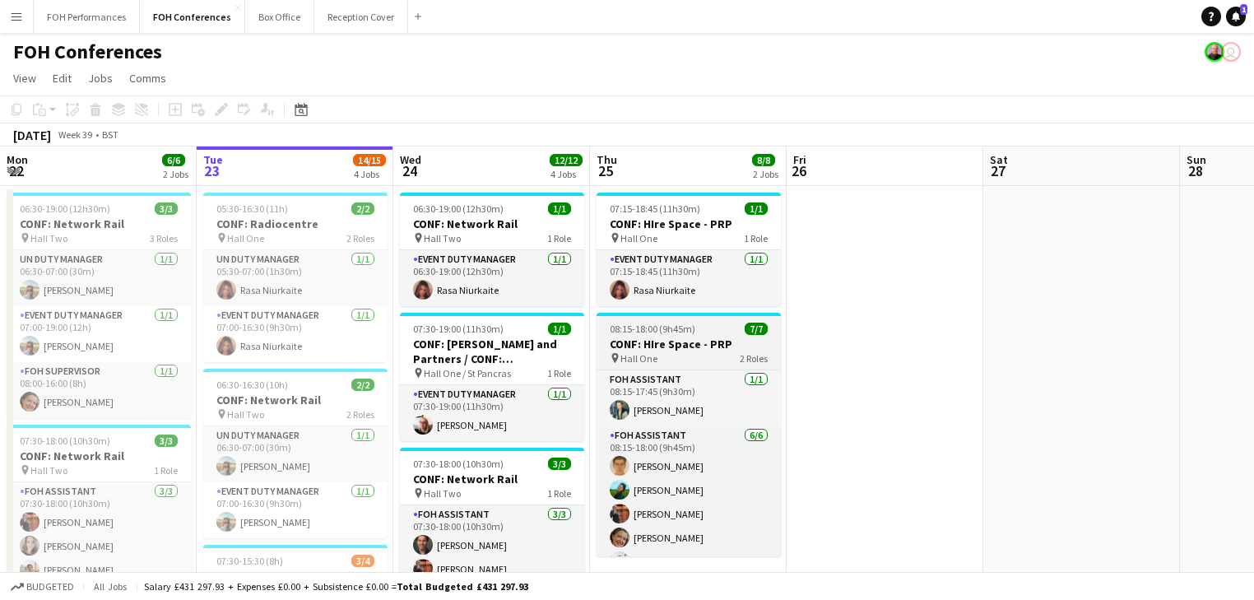
click at [664, 342] on h3 "CONF: HIre Space - PRP" at bounding box center [689, 344] width 184 height 15
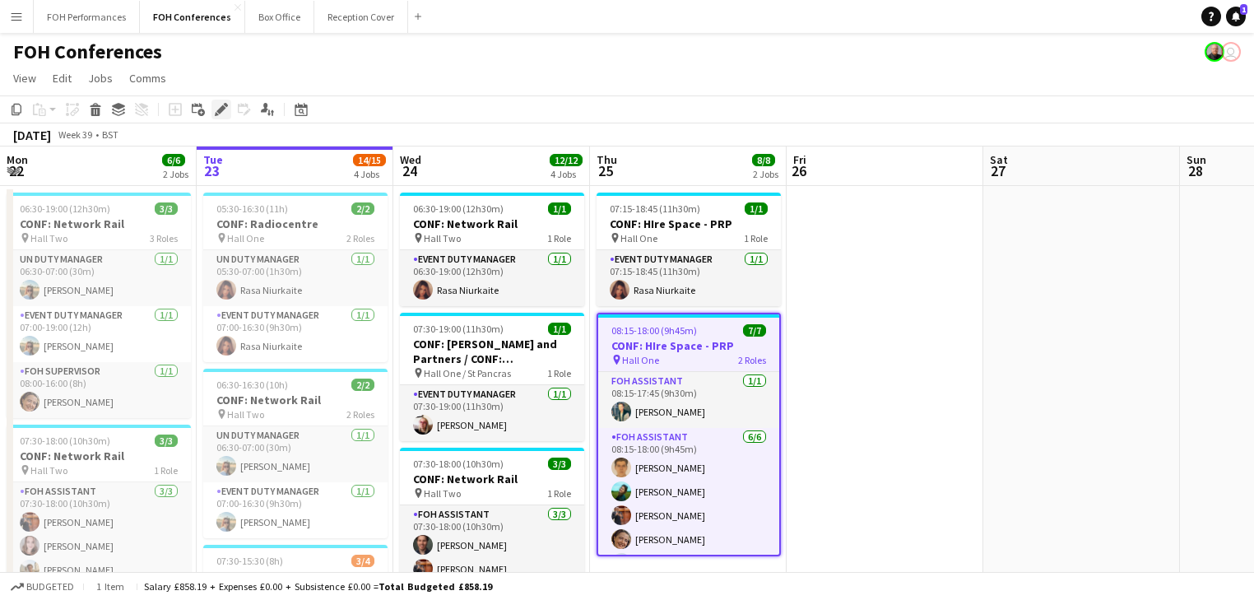
click at [223, 110] on icon at bounding box center [220, 109] width 9 height 9
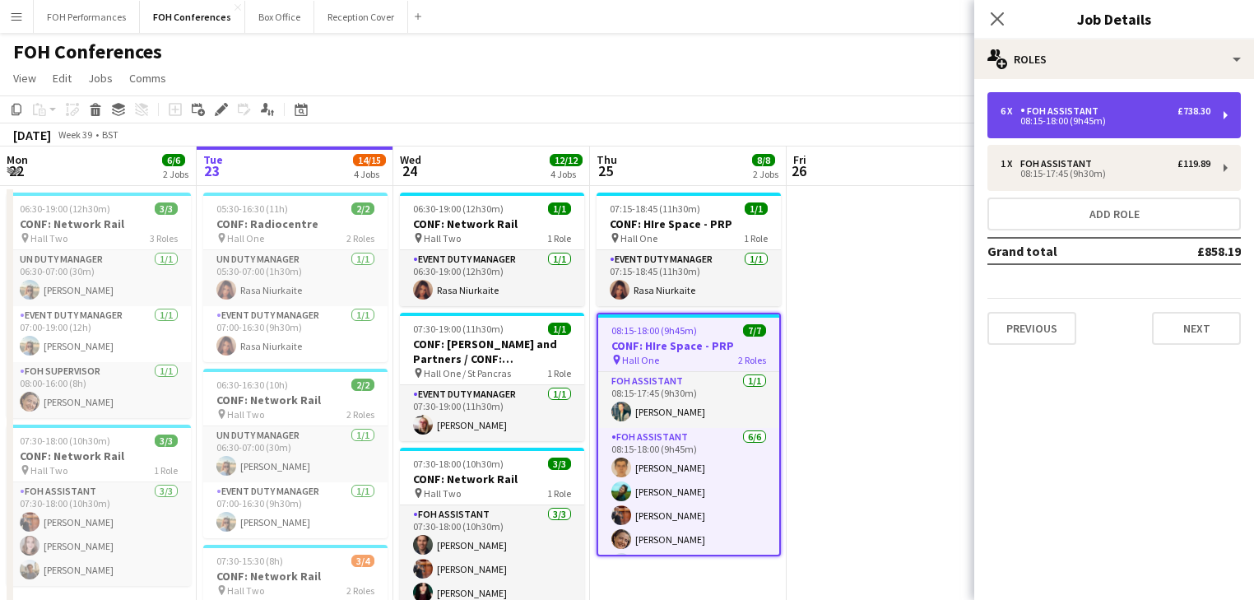
click at [1132, 123] on div "08:15-18:00 (9h45m)" at bounding box center [1106, 121] width 210 height 8
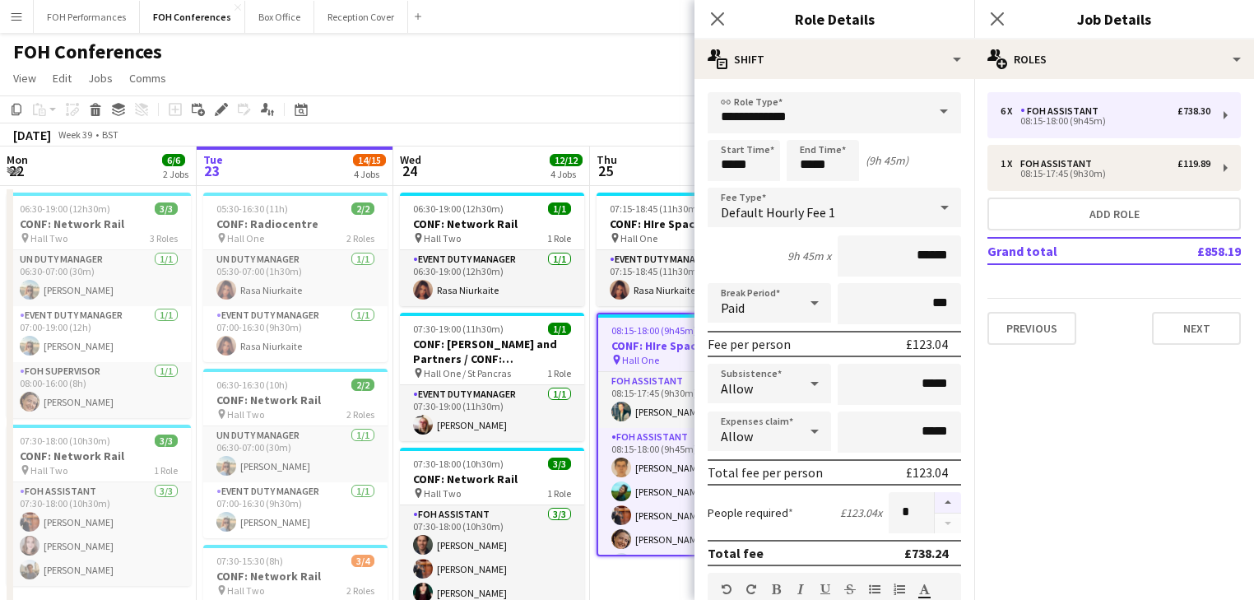
click at [938, 500] on button "button" at bounding box center [948, 502] width 26 height 21
type input "*"
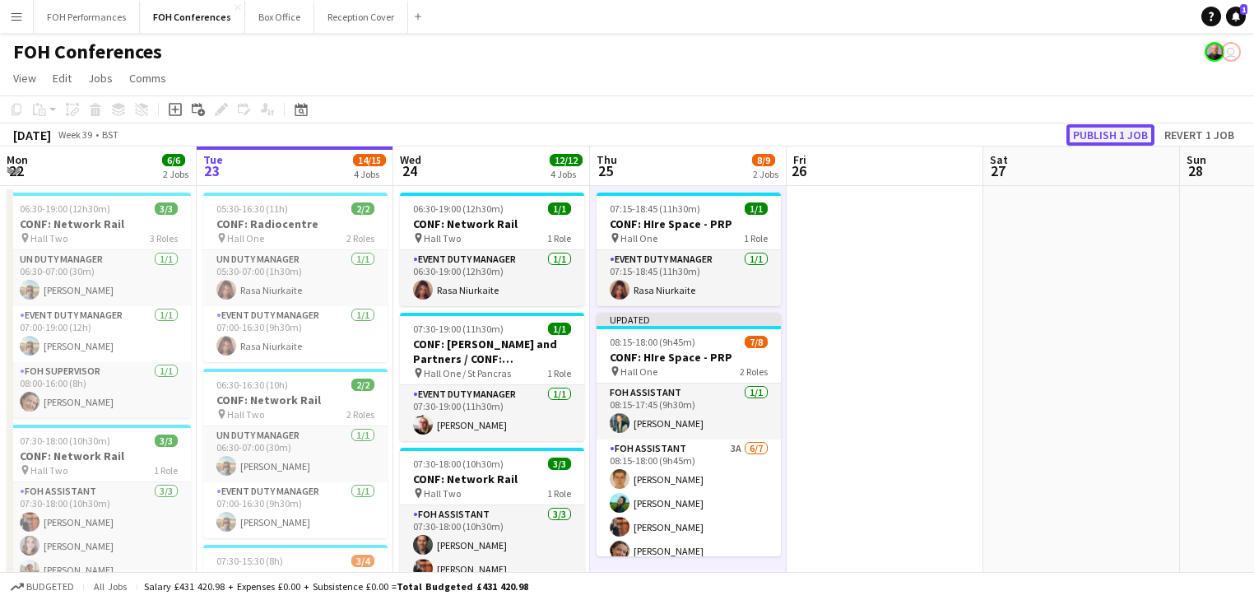
click at [1096, 134] on button "Publish 1 job" at bounding box center [1111, 134] width 88 height 21
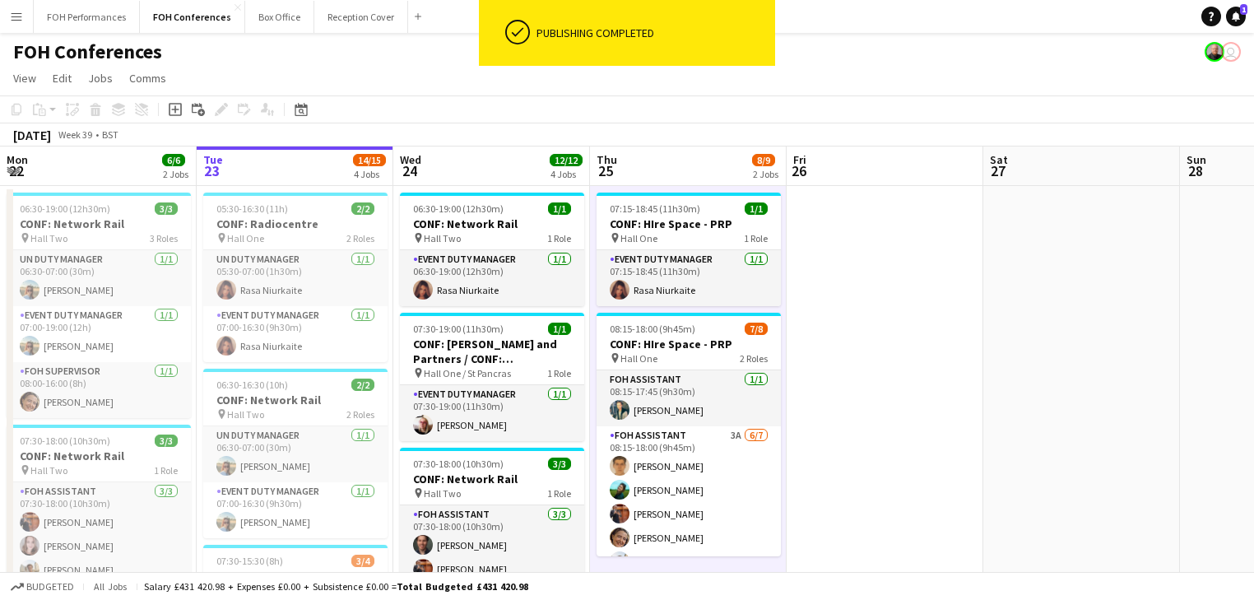
scroll to position [87, 0]
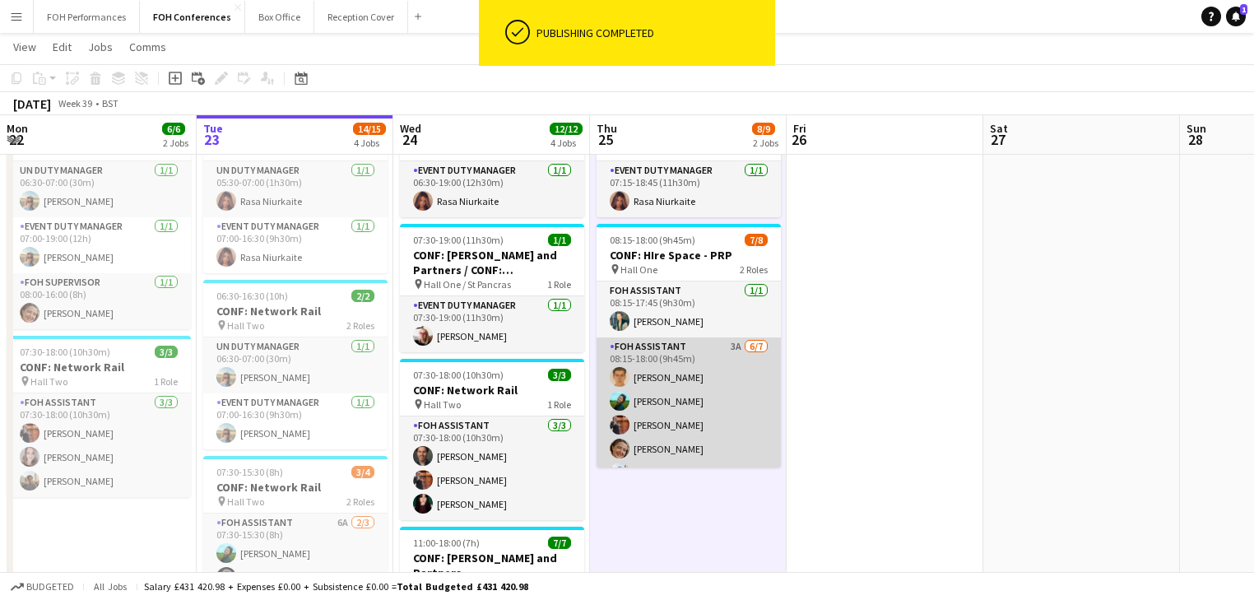
click at [721, 412] on app-card-role "FOH Assistant 3A [DATE] 08:15-18:00 (9h45m) [PERSON_NAME] [PERSON_NAME] [PERSON…" at bounding box center [689, 436] width 184 height 199
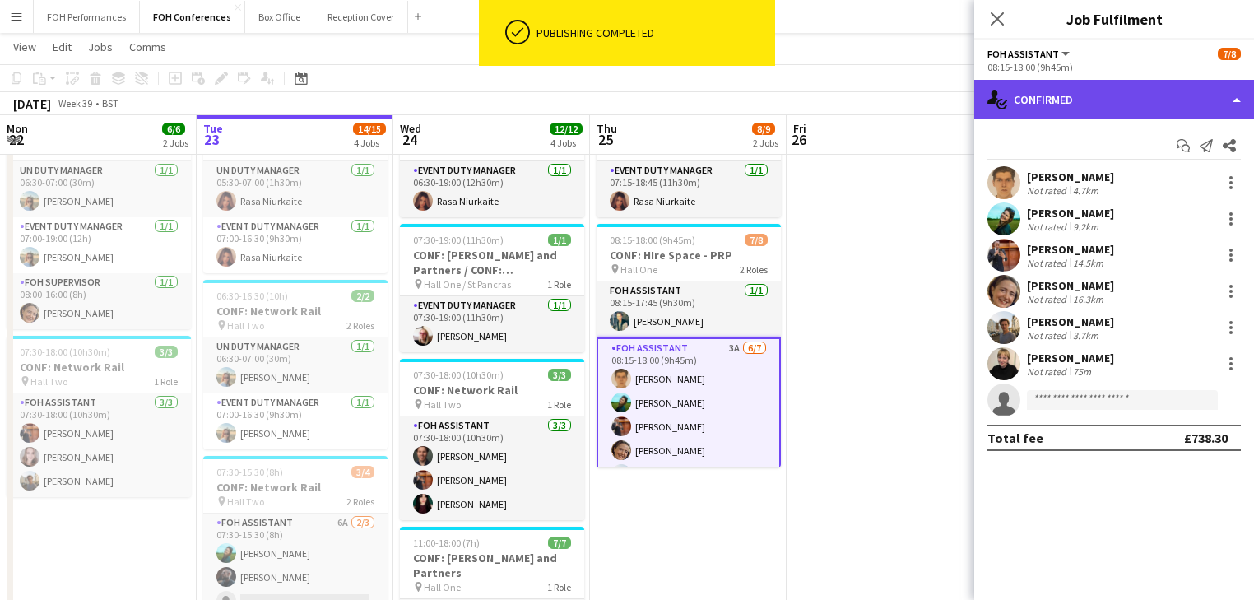
click at [1123, 96] on div "single-neutral-actions-check-2 Confirmed" at bounding box center [1114, 100] width 280 height 40
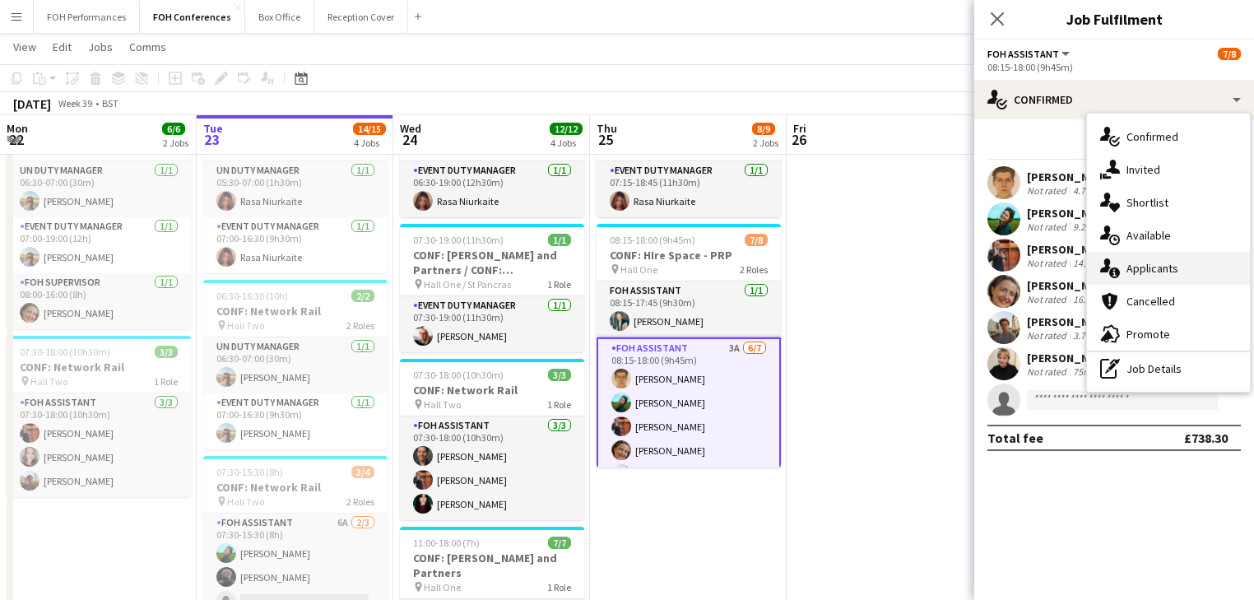
click at [1169, 267] on span "Applicants" at bounding box center [1153, 268] width 52 height 15
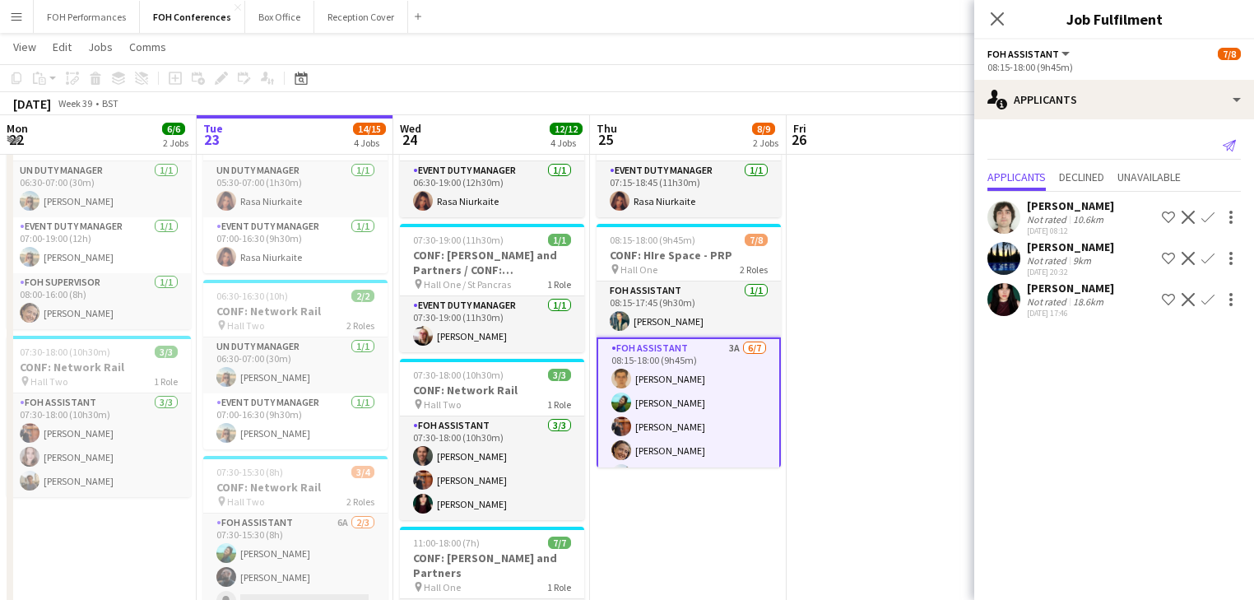
click at [1230, 142] on icon at bounding box center [1229, 146] width 13 height 12
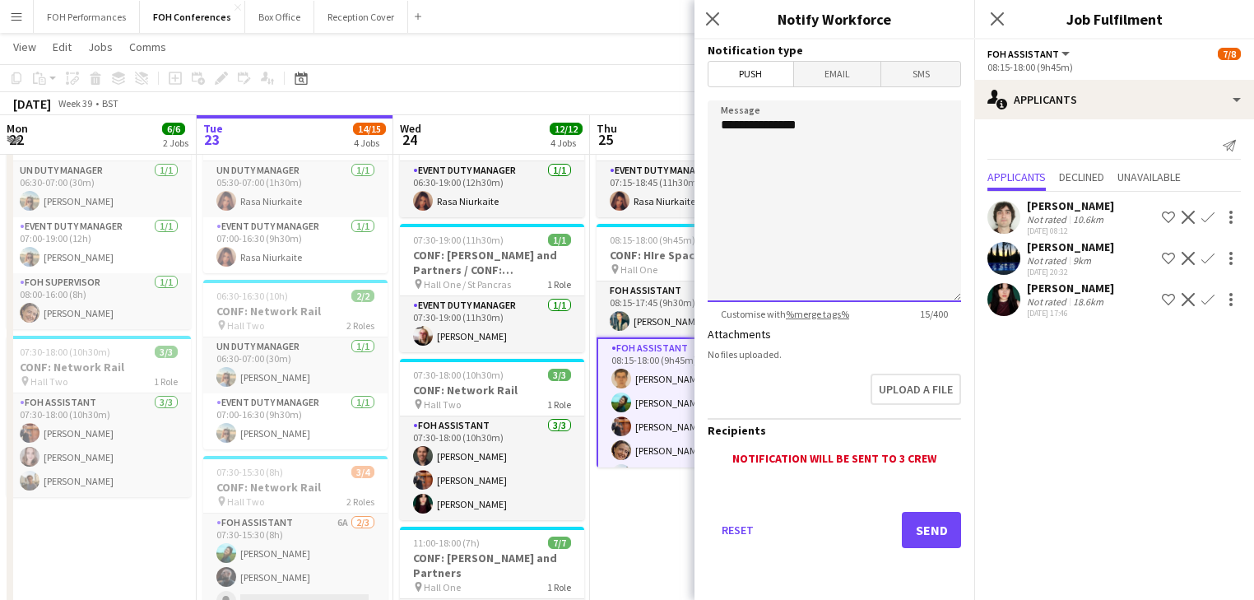
click at [769, 157] on textarea "**********" at bounding box center [834, 201] width 253 height 202
click at [830, 133] on textarea "**********" at bounding box center [834, 201] width 253 height 202
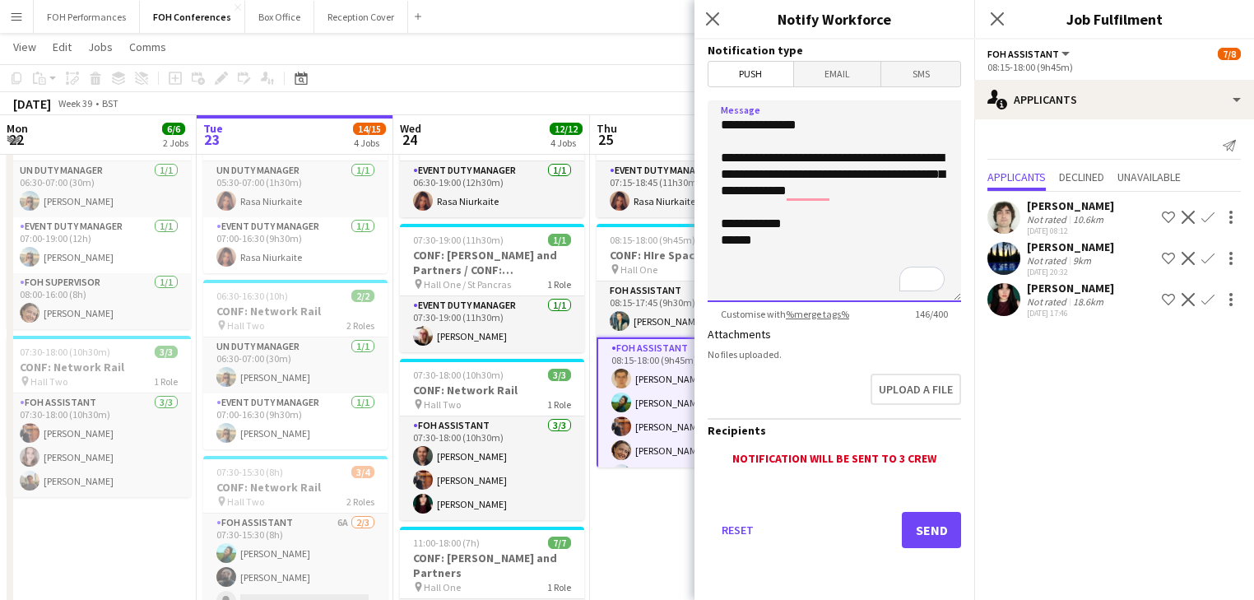
click at [744, 240] on textarea "**********" at bounding box center [834, 201] width 253 height 202
click at [816, 194] on textarea "**********" at bounding box center [834, 201] width 253 height 202
drag, startPoint x: 872, startPoint y: 198, endPoint x: 826, endPoint y: 153, distance: 63.4
click at [872, 197] on textarea "**********" at bounding box center [834, 201] width 253 height 202
click at [844, 115] on textarea "**********" at bounding box center [834, 201] width 253 height 202
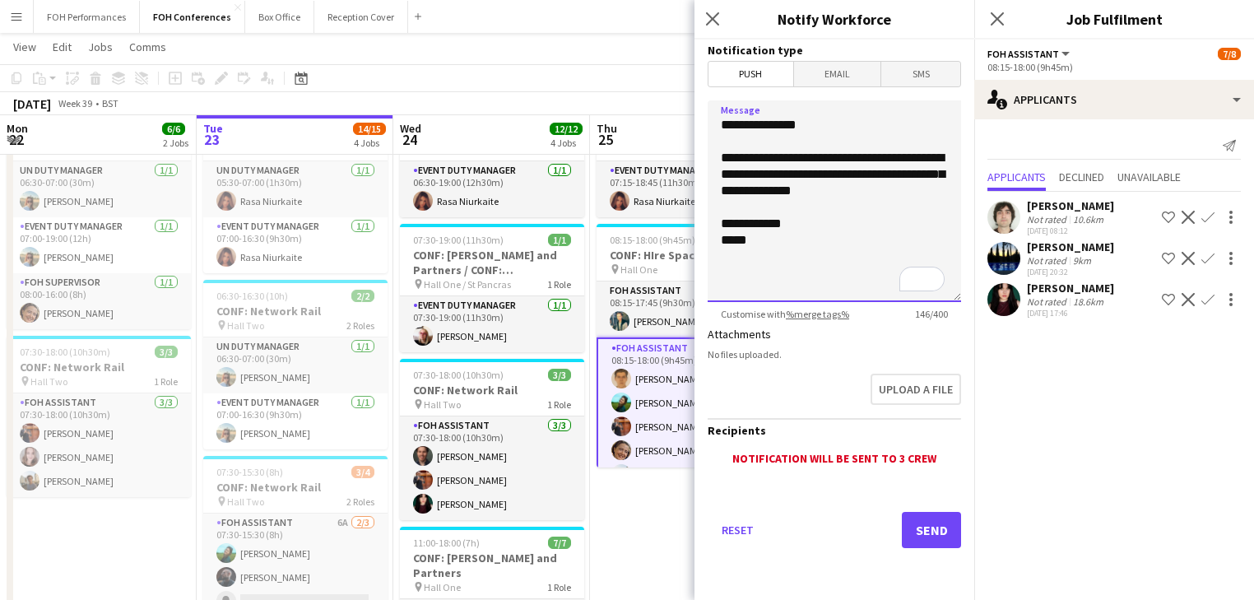
type textarea "**********"
click at [840, 73] on span "Email" at bounding box center [837, 74] width 87 height 25
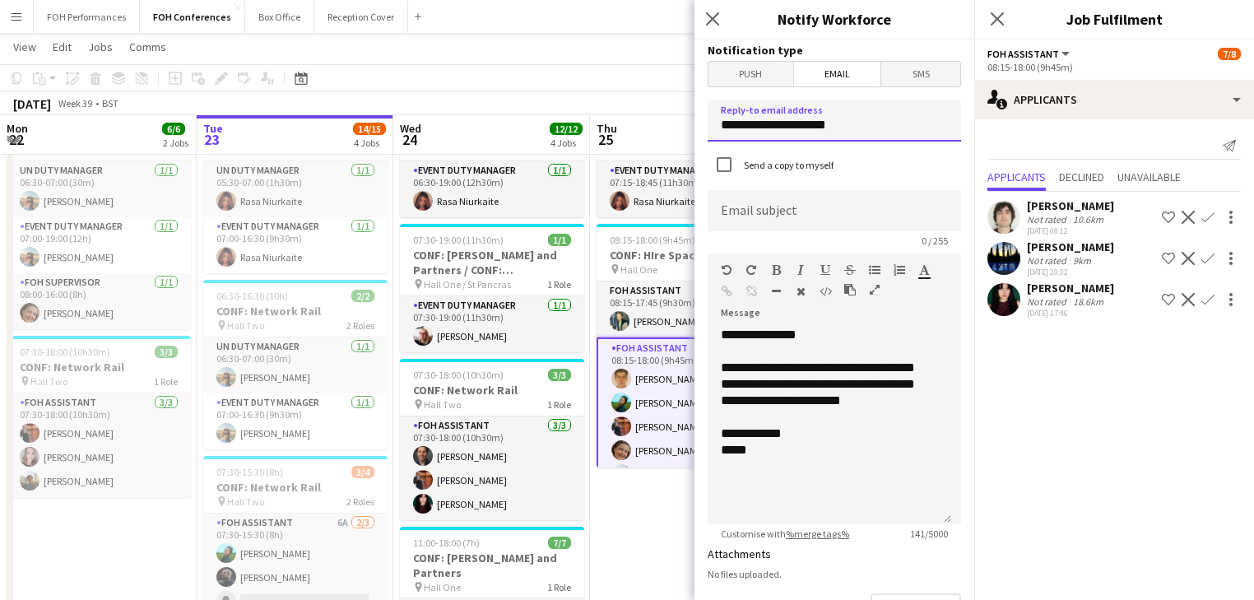
drag, startPoint x: 856, startPoint y: 123, endPoint x: 709, endPoint y: 125, distance: 147.3
click at [709, 132] on input "**********" at bounding box center [834, 120] width 253 height 41
type input "**********"
click at [844, 211] on input at bounding box center [834, 210] width 253 height 41
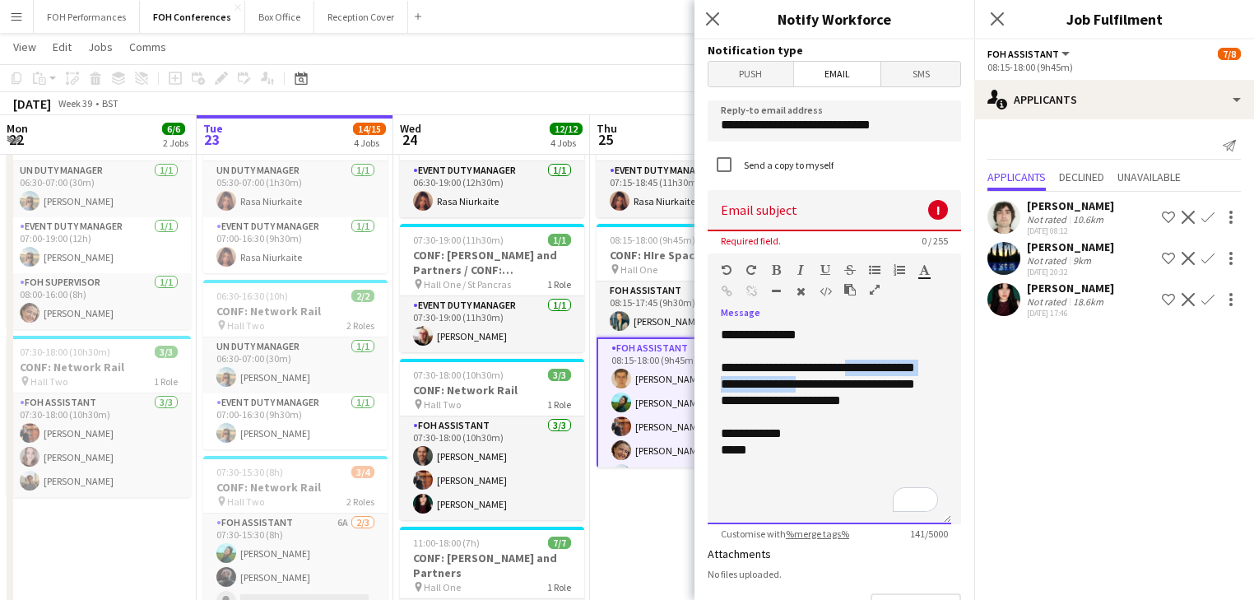
drag, startPoint x: 870, startPoint y: 370, endPoint x: 817, endPoint y: 381, distance: 53.9
click at [817, 381] on div "**********" at bounding box center [830, 426] width 244 height 198
copy div "**********"
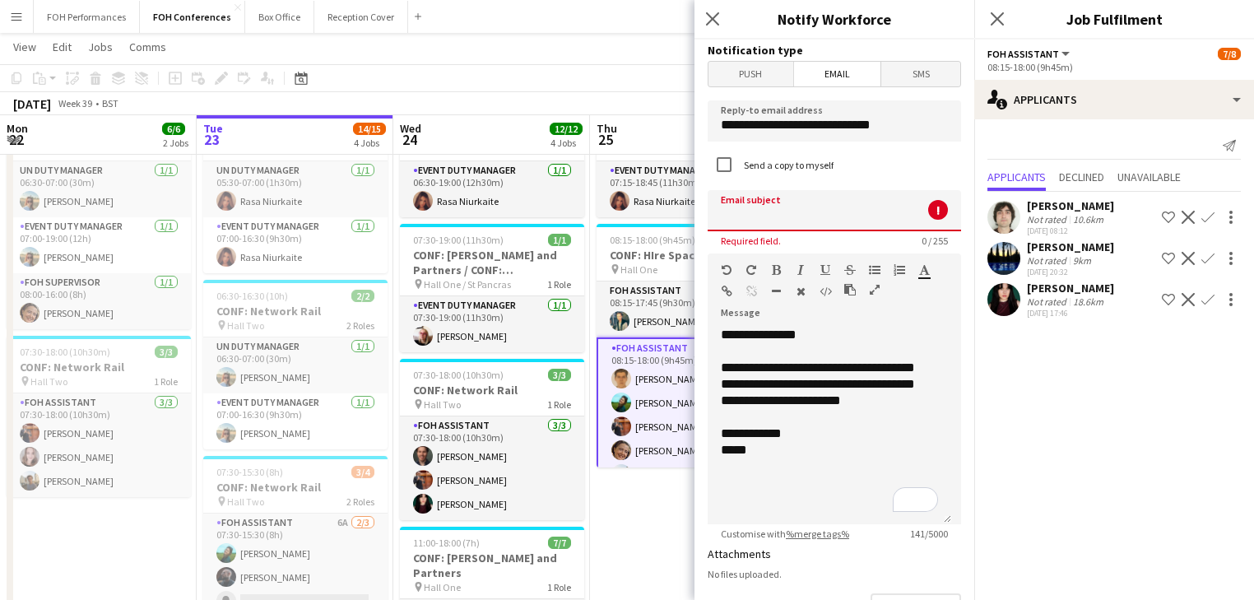
click at [765, 209] on input at bounding box center [834, 210] width 253 height 41
paste input "**********"
click at [721, 214] on input "**********" at bounding box center [834, 210] width 253 height 41
type input "**********"
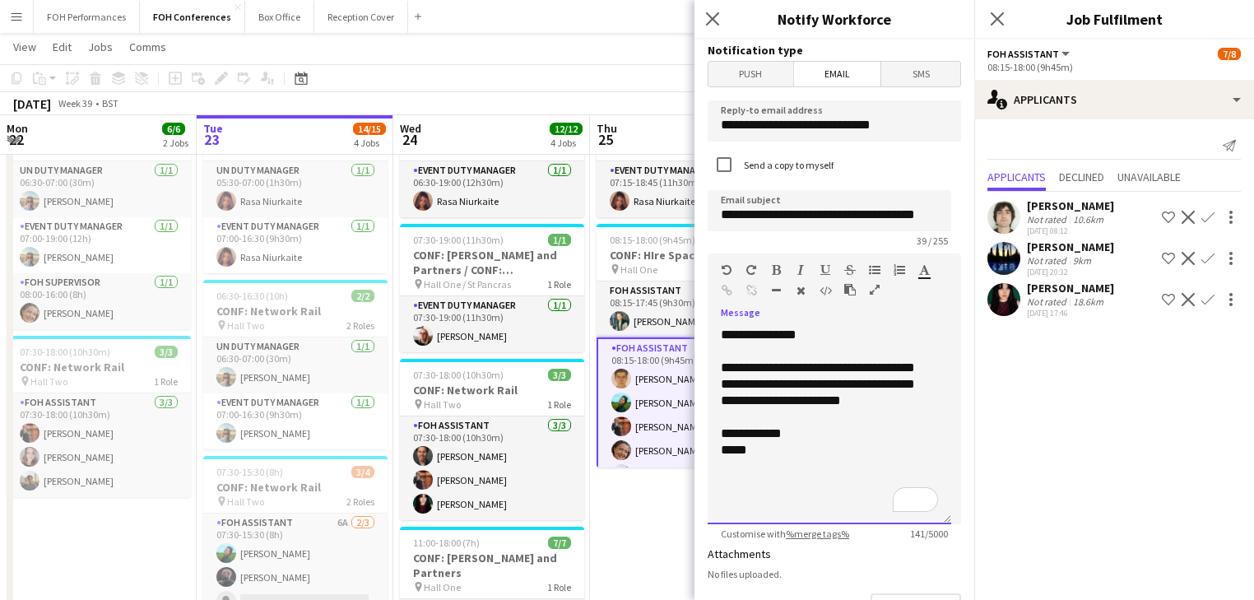
click at [813, 444] on div "**********" at bounding box center [830, 426] width 244 height 198
click at [823, 385] on div "**********" at bounding box center [830, 426] width 244 height 198
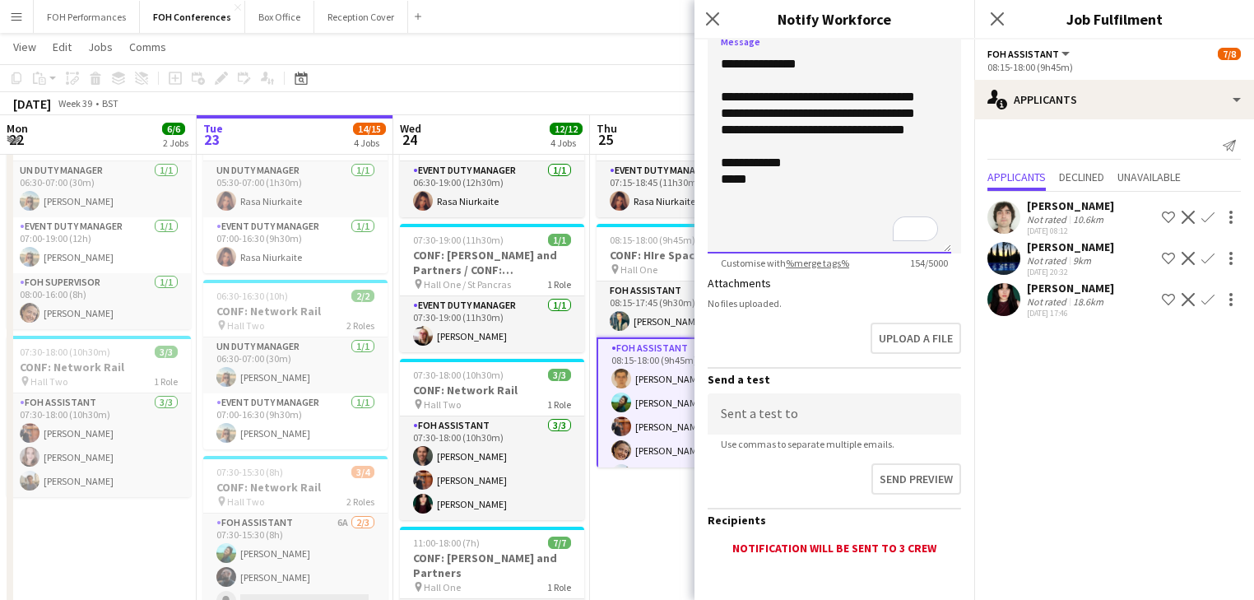
scroll to position [352, 0]
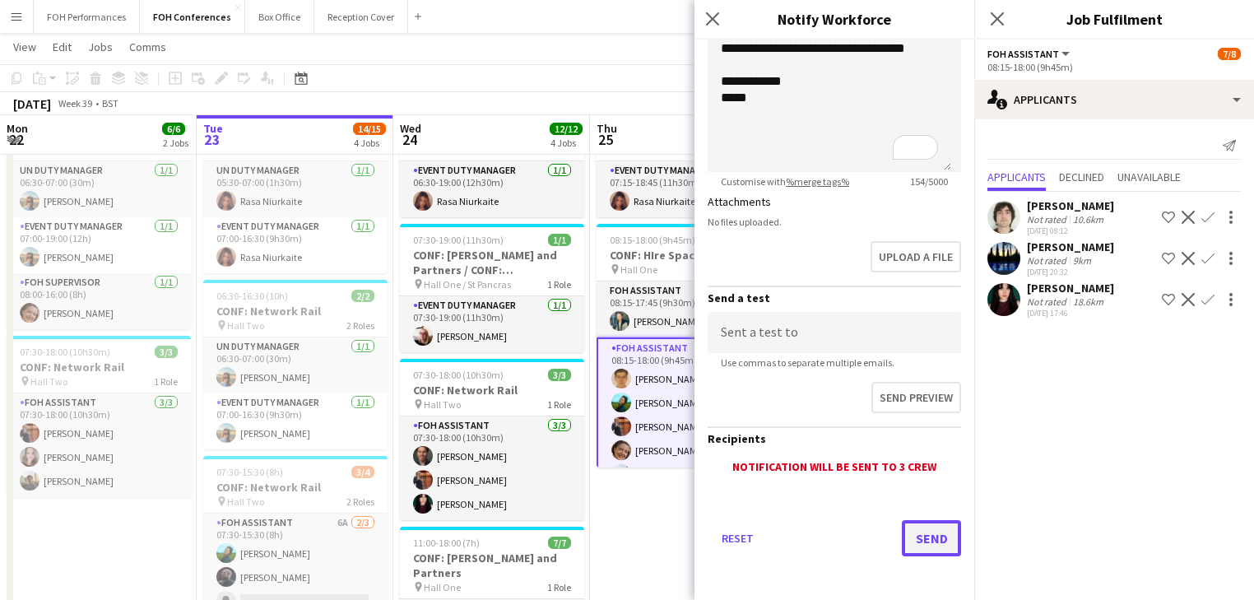
click at [909, 537] on button "Send" at bounding box center [931, 538] width 59 height 36
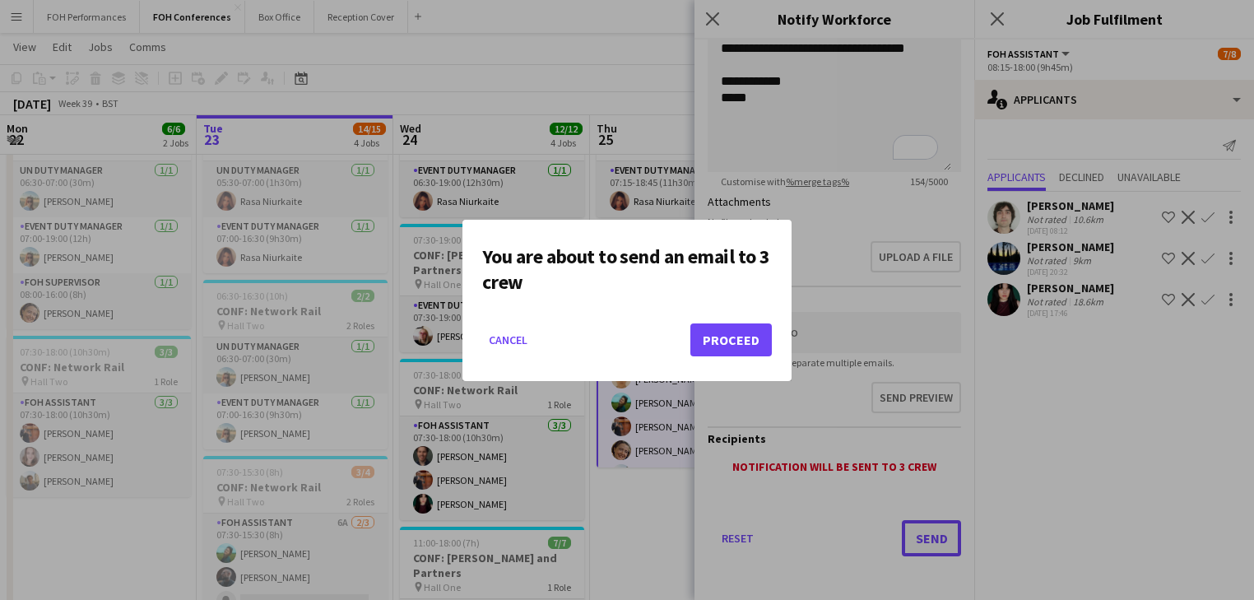
scroll to position [0, 0]
click at [725, 334] on button "Proceed" at bounding box center [730, 339] width 81 height 33
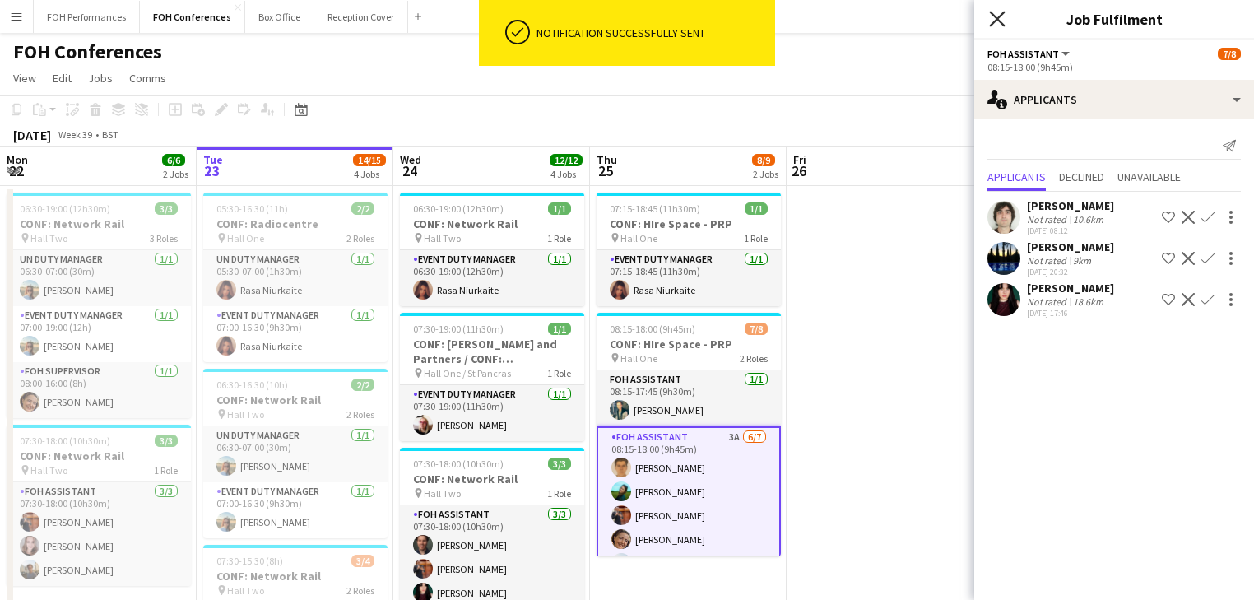
click at [997, 15] on icon "Close pop-in" at bounding box center [997, 19] width 16 height 16
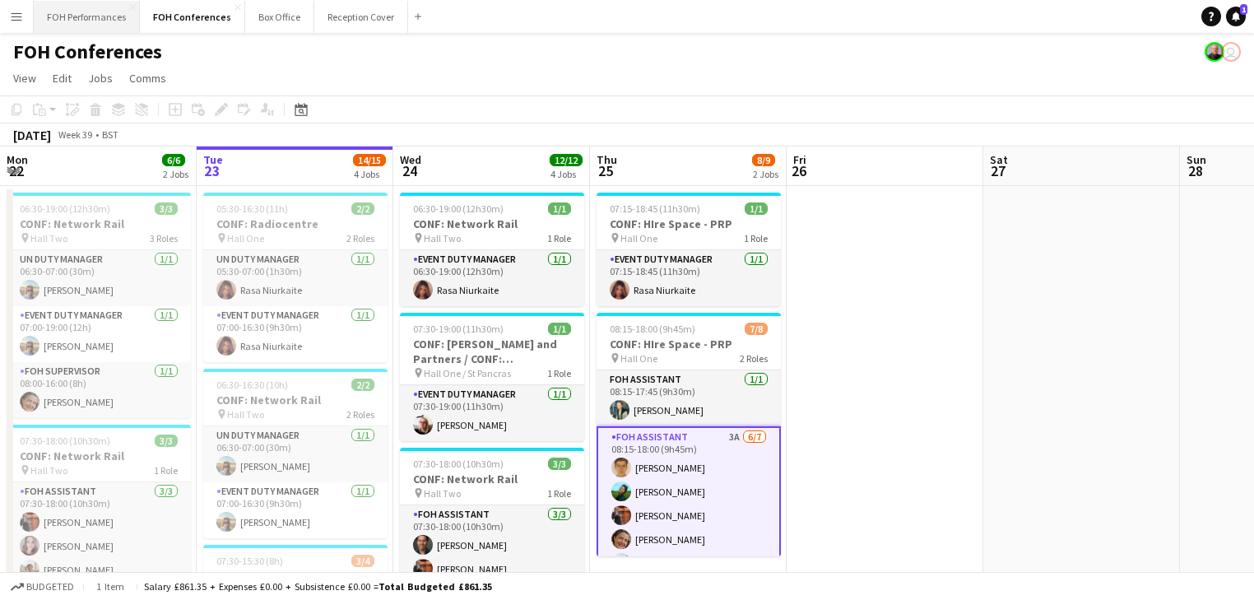
click at [86, 12] on button "FOH Performances Close" at bounding box center [87, 17] width 106 height 32
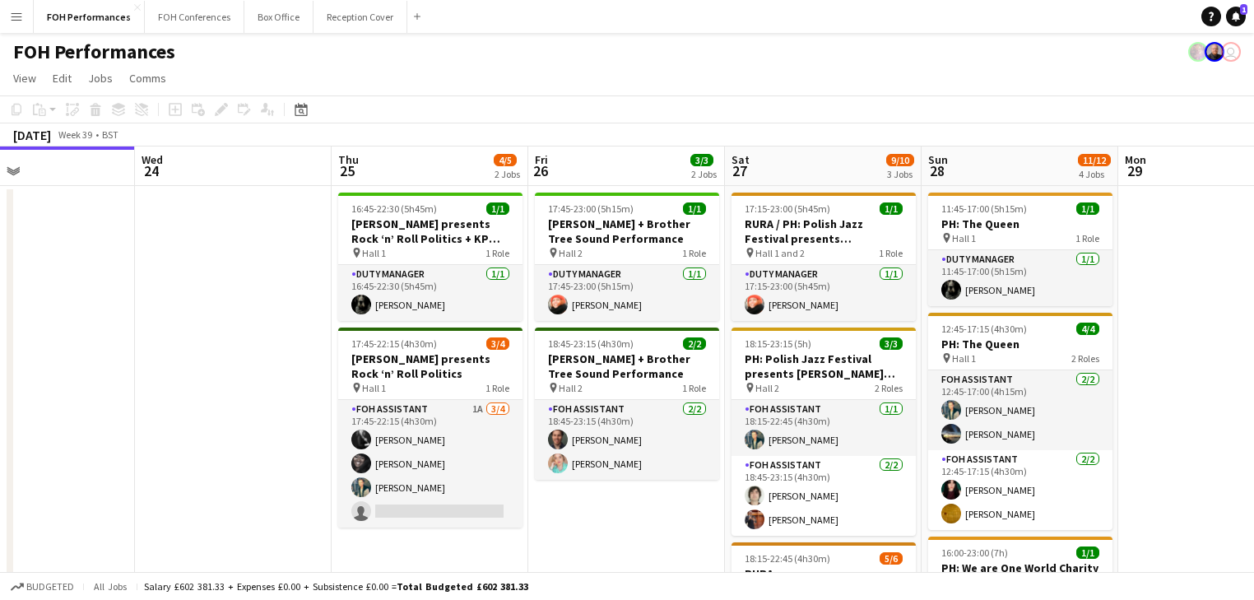
scroll to position [0, 671]
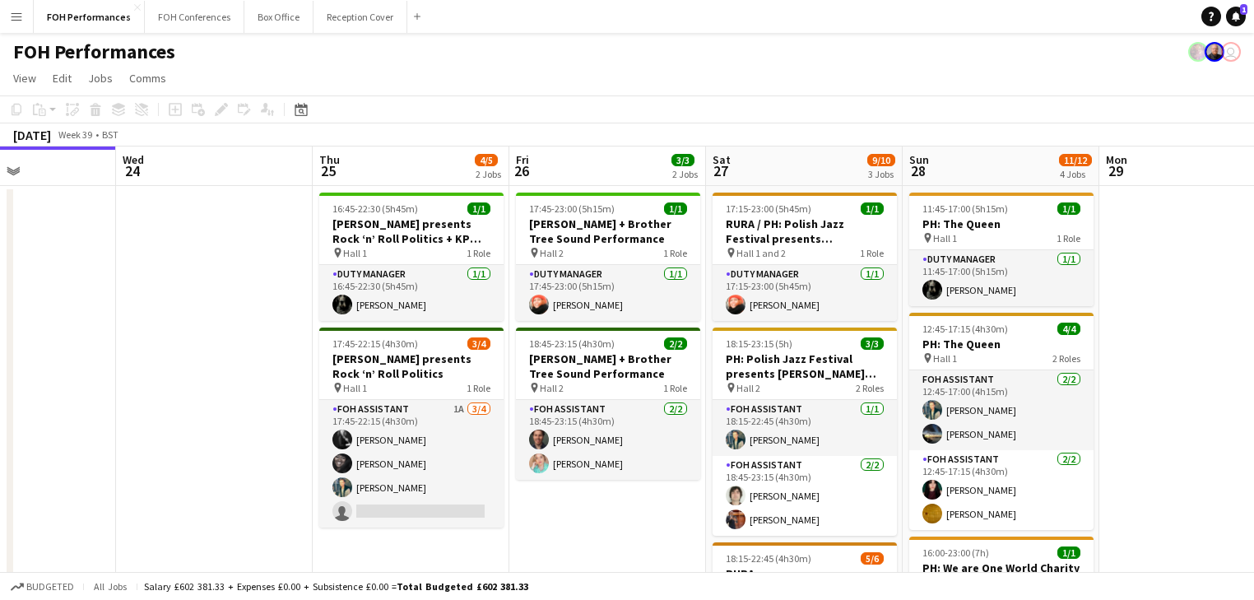
drag, startPoint x: 942, startPoint y: 509, endPoint x: 665, endPoint y: 462, distance: 281.4
click at [665, 462] on app-calendar-viewport "Sat 20 11/12 4 Jobs Sun 21 6/6 2 Jobs Mon 22 1/1 1 Job Tue 23 Wed 24 Thu 25 4/5…" at bounding box center [627, 579] width 1254 height 867
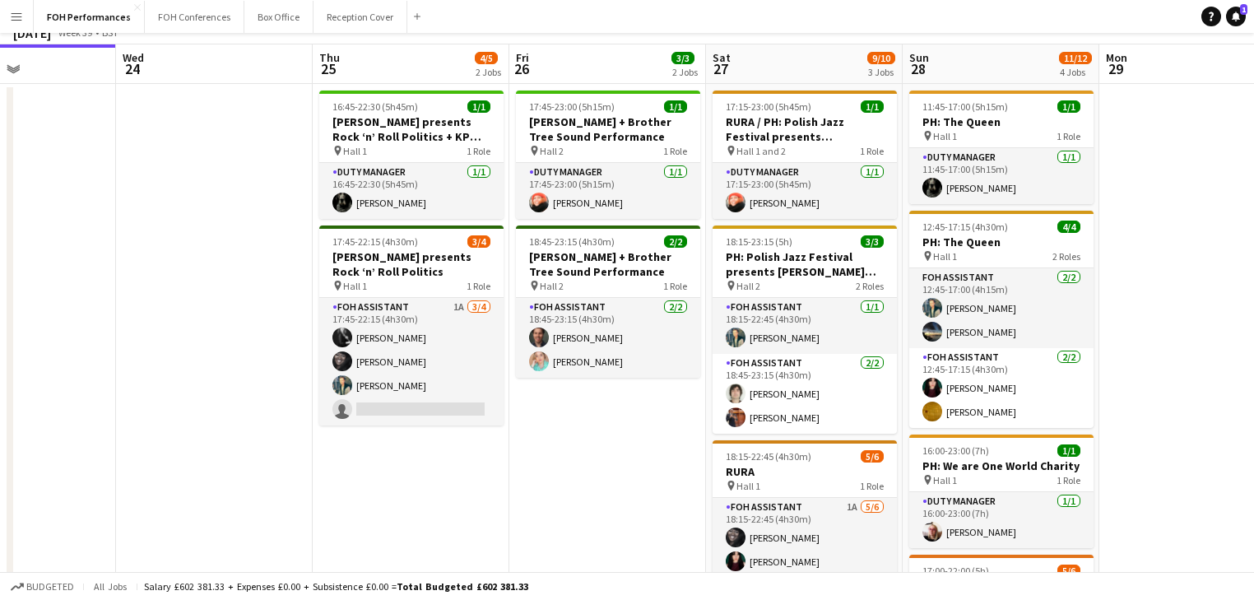
scroll to position [0, 0]
